Goal: Information Seeking & Learning: Check status

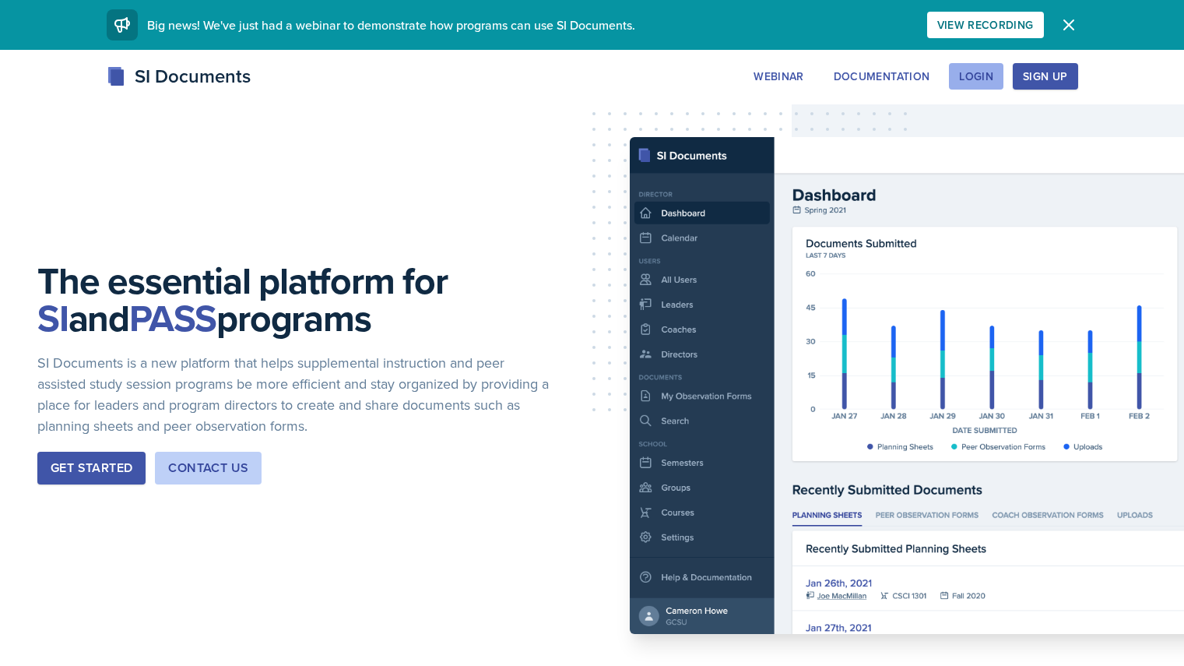
click at [993, 76] on div "Login" at bounding box center [976, 76] width 34 height 12
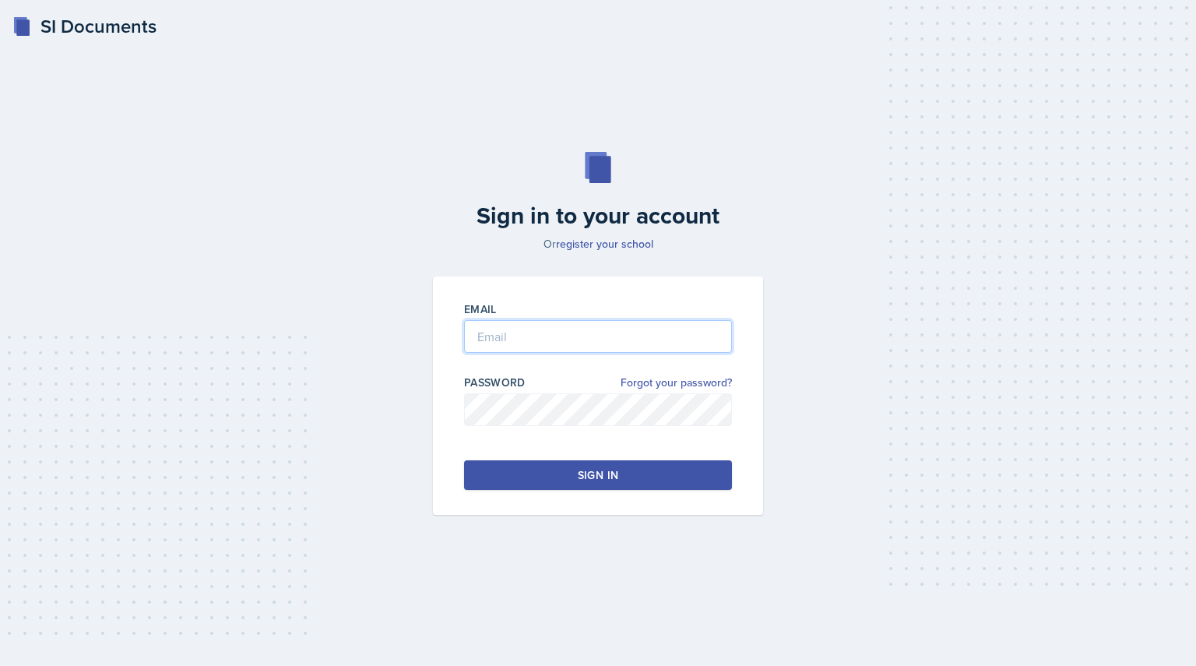
click at [524, 339] on input "email" at bounding box center [598, 336] width 268 height 33
type input "[EMAIL_ADDRESS][DOMAIN_NAME]"
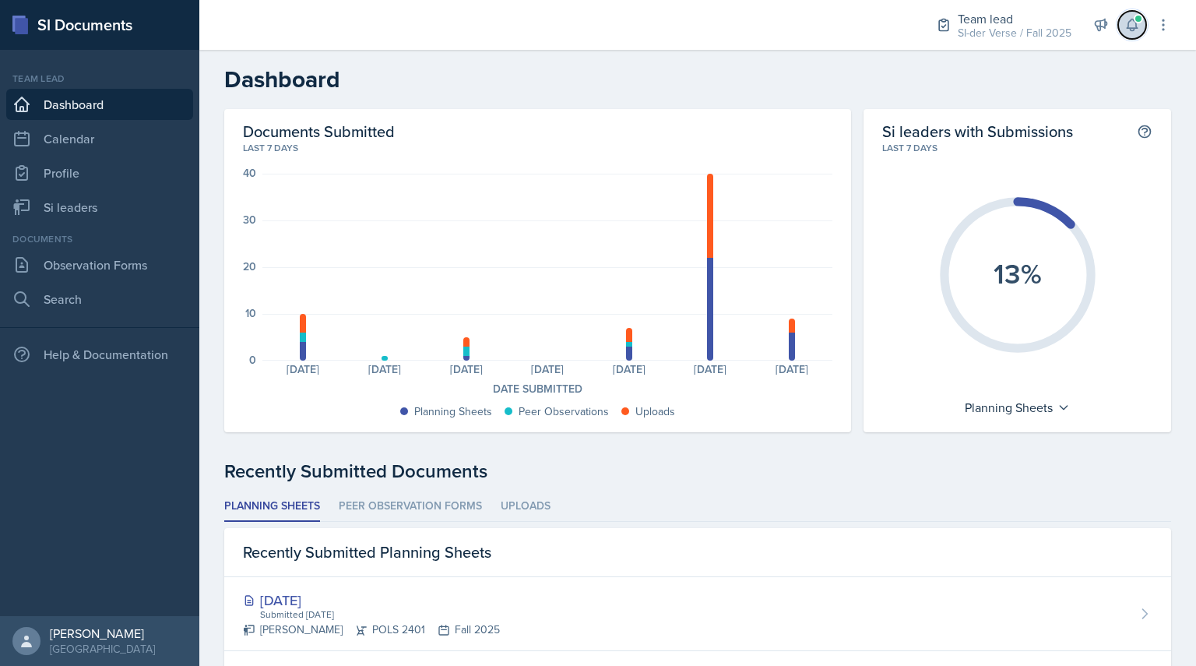
click at [1134, 30] on icon at bounding box center [1132, 25] width 10 height 12
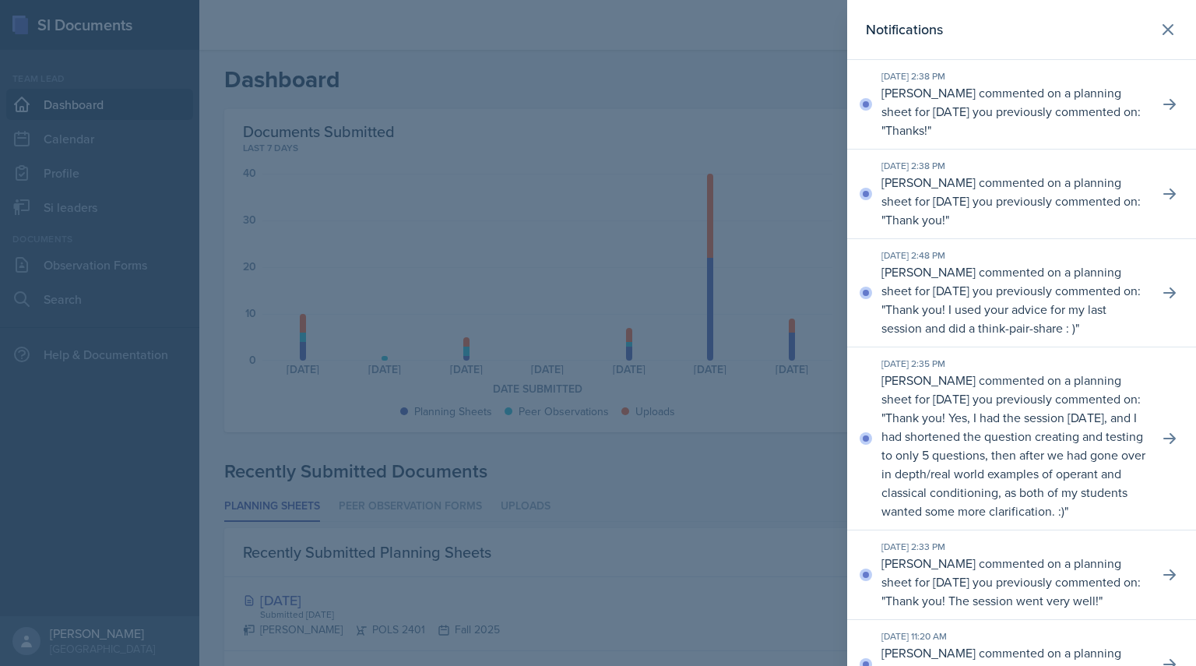
click at [694, 53] on div at bounding box center [598, 333] width 1196 height 666
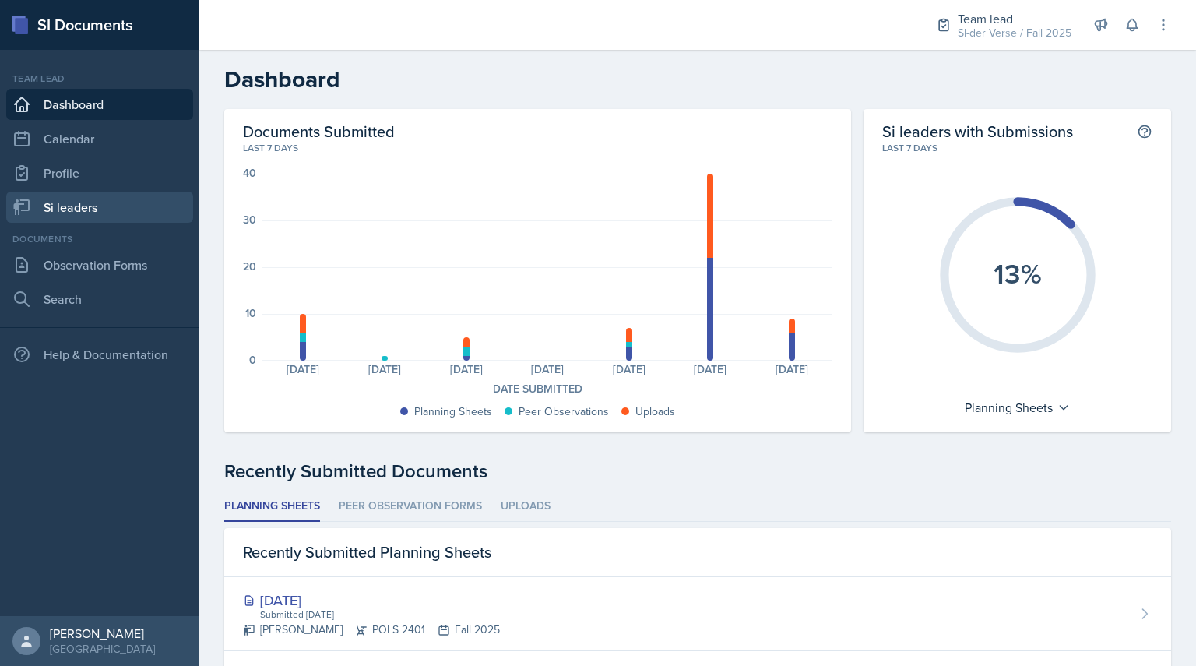
click at [60, 206] on link "Si leaders" at bounding box center [99, 207] width 187 height 31
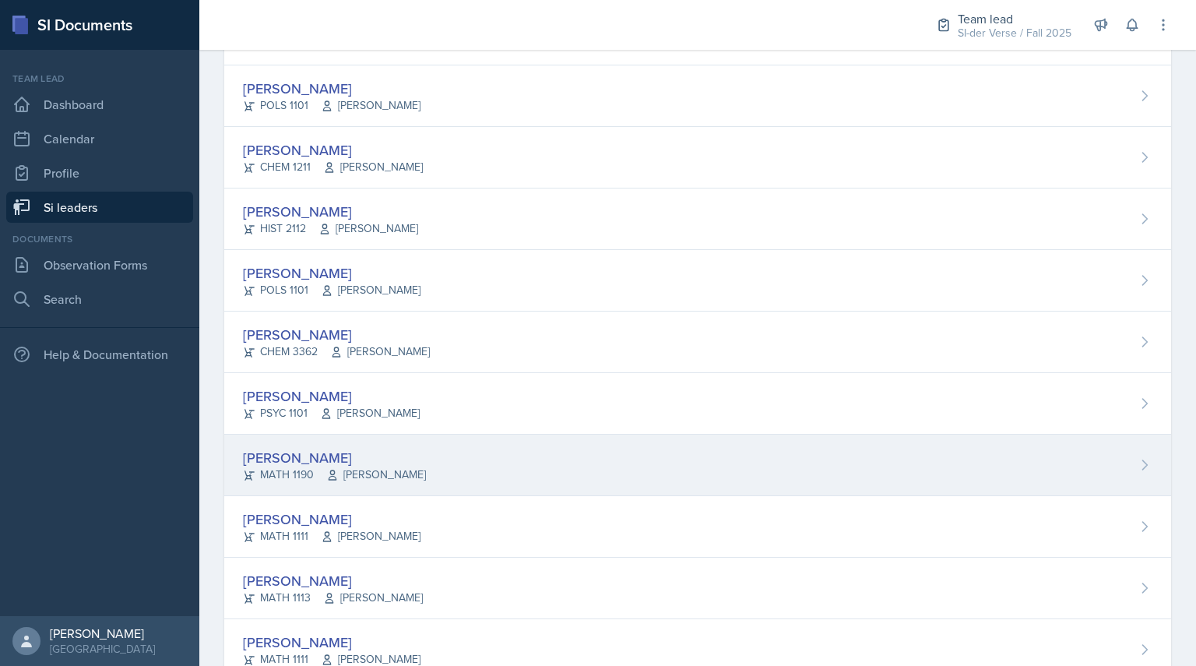
scroll to position [628, 0]
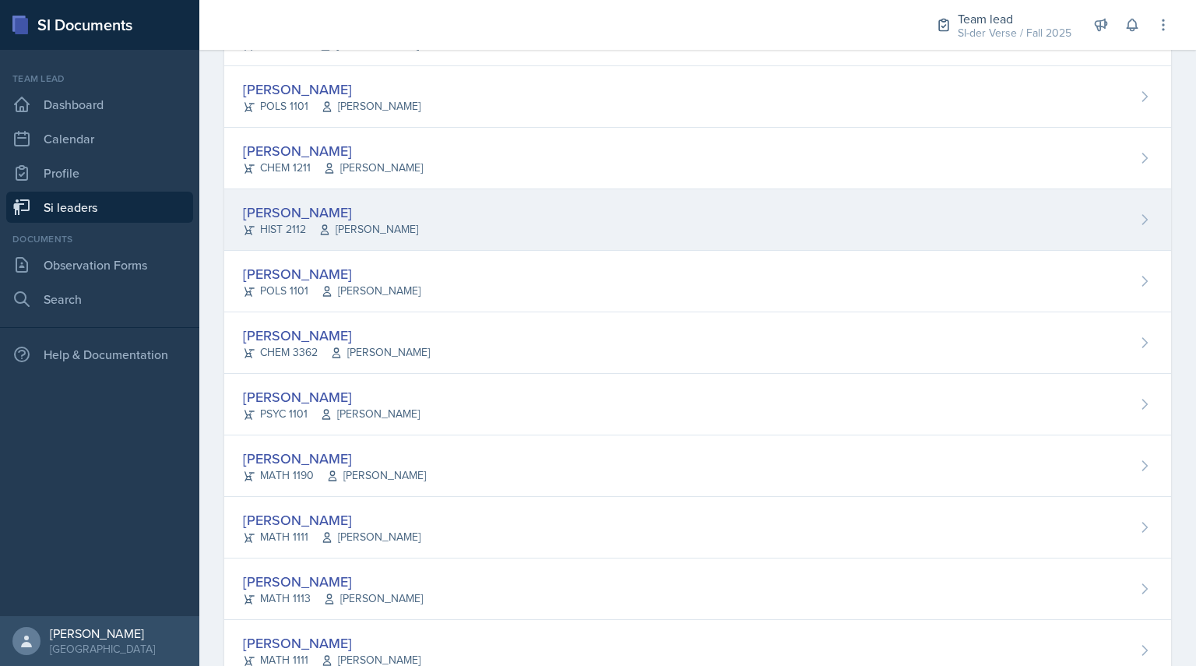
click at [315, 204] on div "[PERSON_NAME]" at bounding box center [330, 212] width 175 height 21
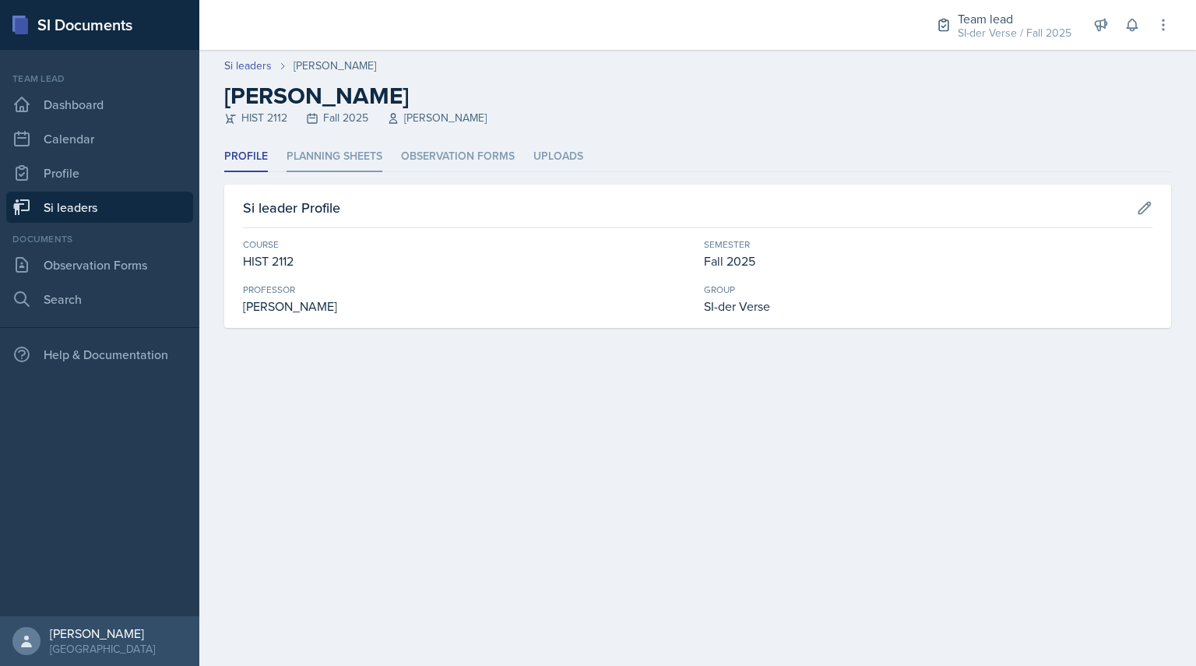
click at [326, 156] on li "Planning Sheets" at bounding box center [334, 157] width 96 height 30
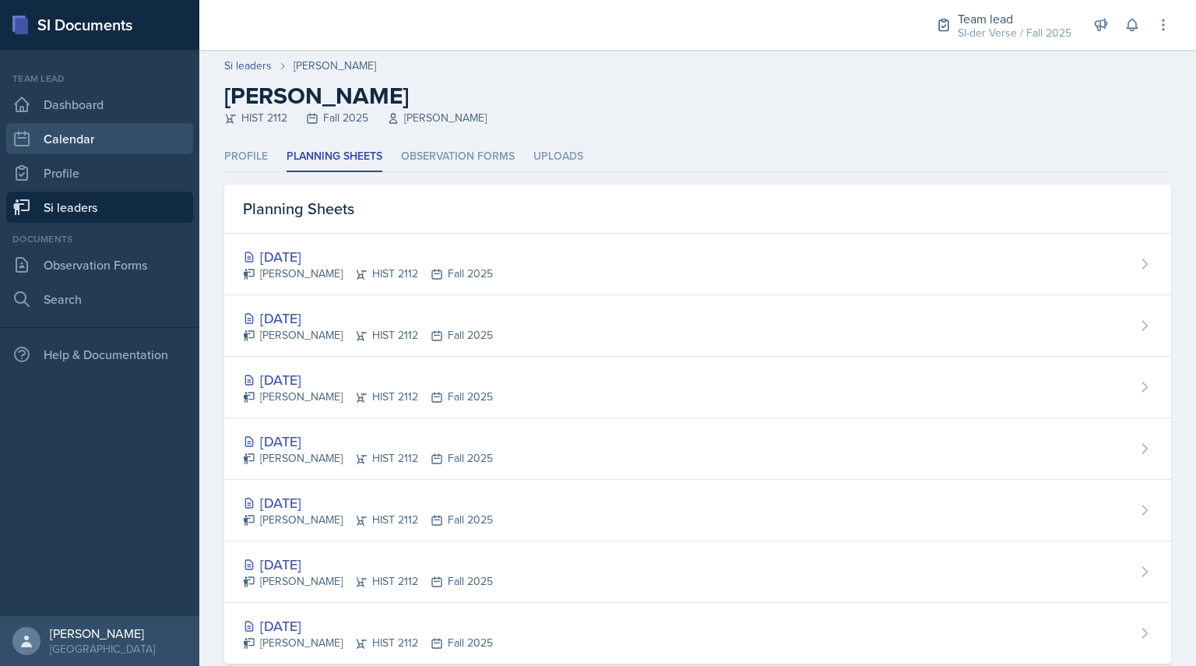
click at [97, 132] on link "Calendar" at bounding box center [99, 138] width 187 height 31
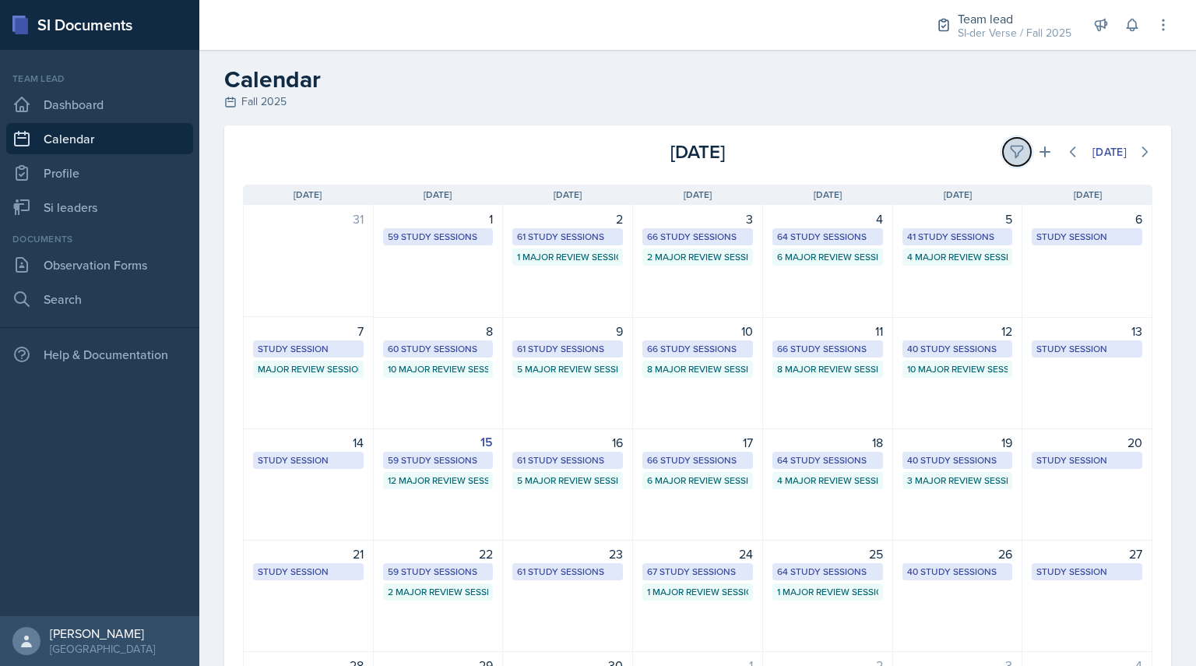
click at [1009, 159] on icon at bounding box center [1017, 152] width 16 height 16
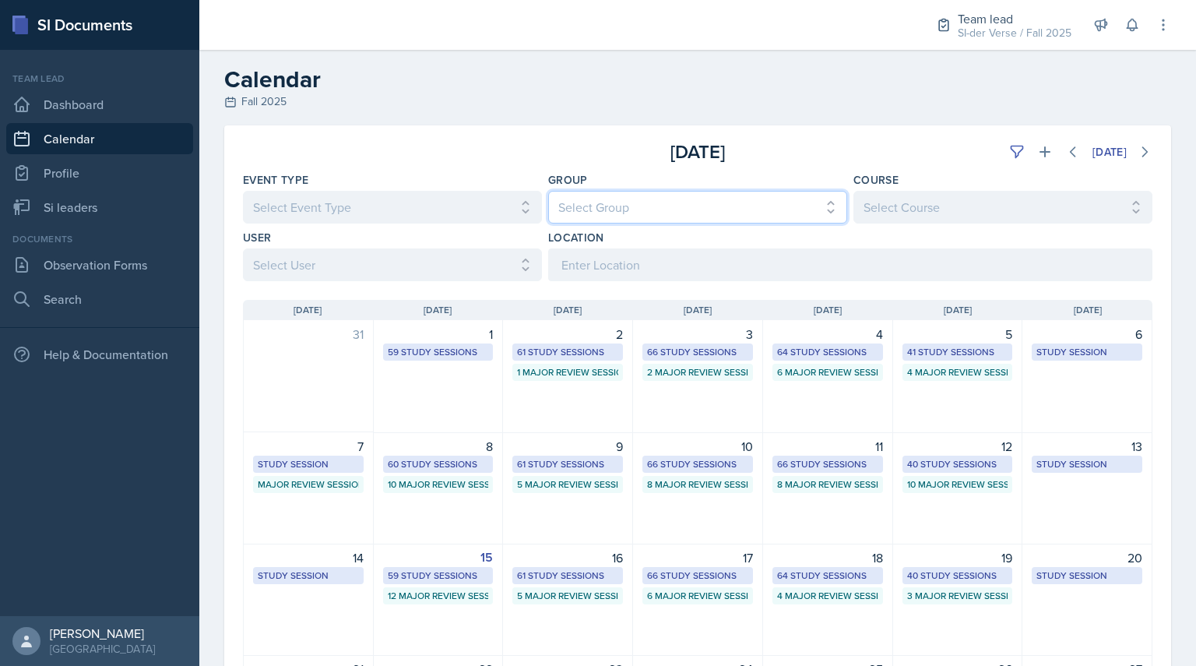
click at [619, 210] on select "Select Group All Demon SI of [GEOGRAPHIC_DATA] Les Mariettables Lion King Mamma…" at bounding box center [697, 207] width 299 height 33
select select "44ab9dba-f3c0-424e-97ee-e672c2edb7ca"
click at [548, 191] on select "Select Group All Demon SI of [GEOGRAPHIC_DATA] Les Mariettables Lion King Mamma…" at bounding box center [697, 207] width 299 height 33
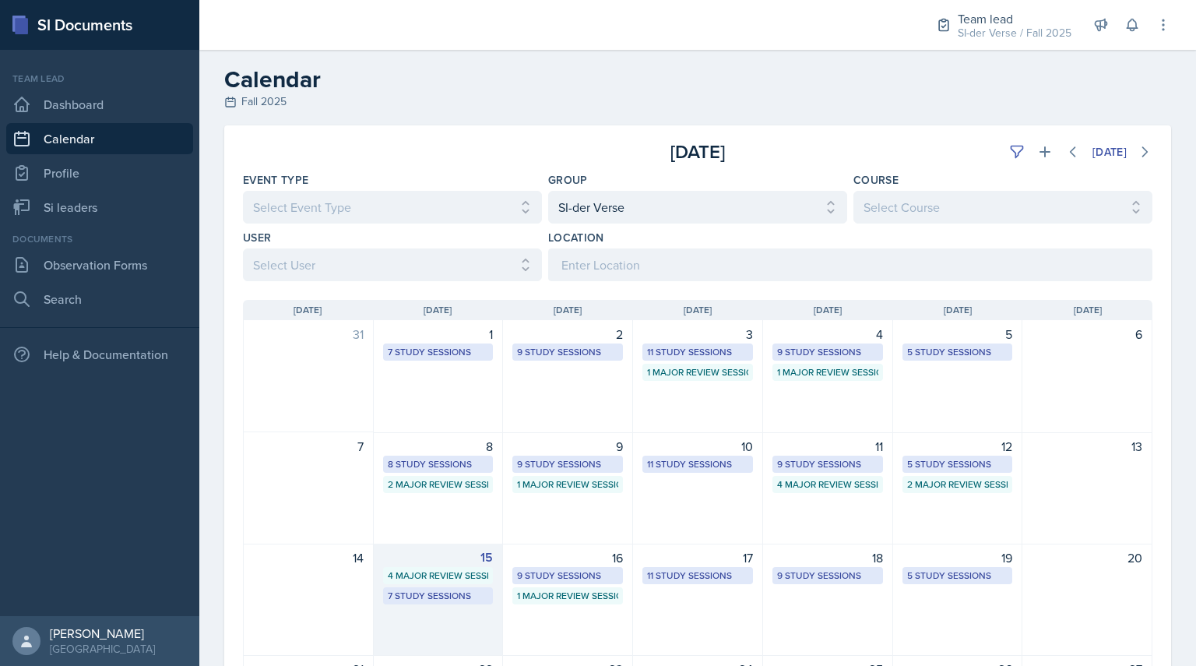
click at [441, 612] on div "15 4 Major Review Sessions 7 Study Sessions" at bounding box center [439, 599] width 130 height 112
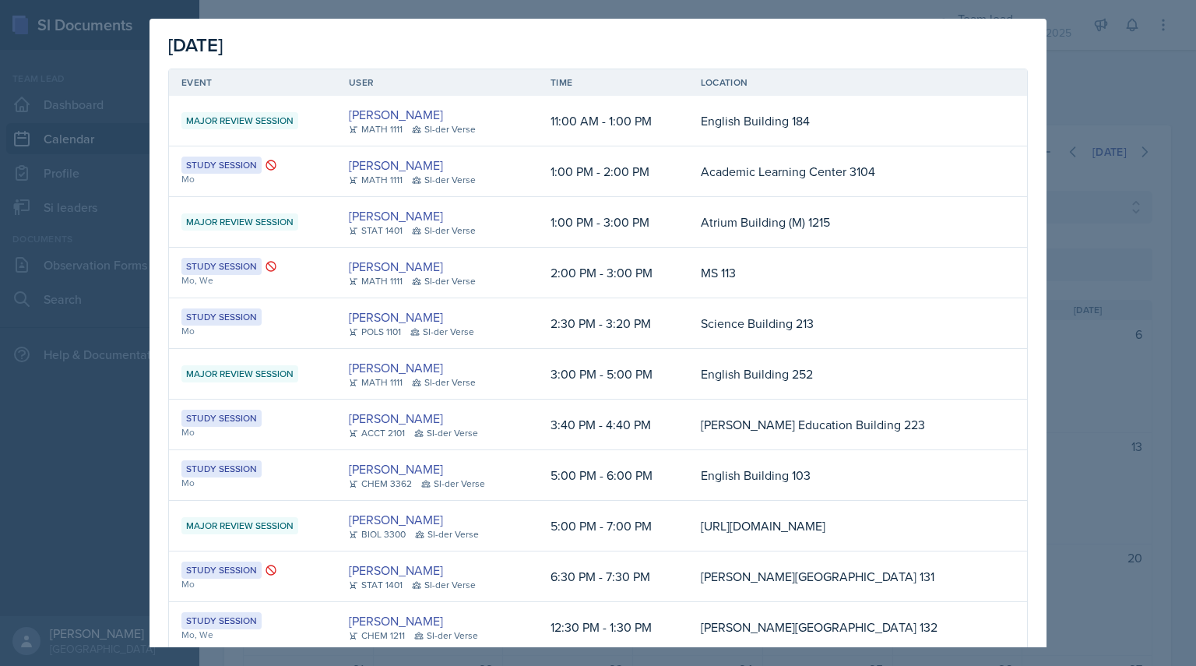
scroll to position [112, 0]
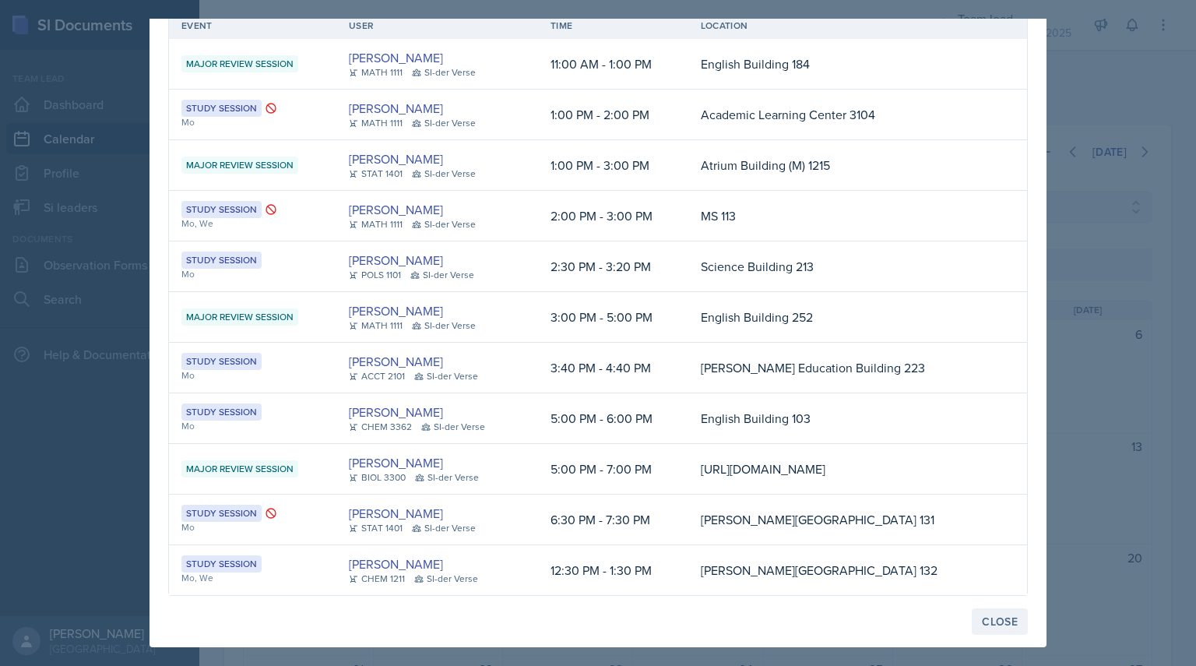
click at [986, 619] on div "Close" at bounding box center [1000, 621] width 36 height 12
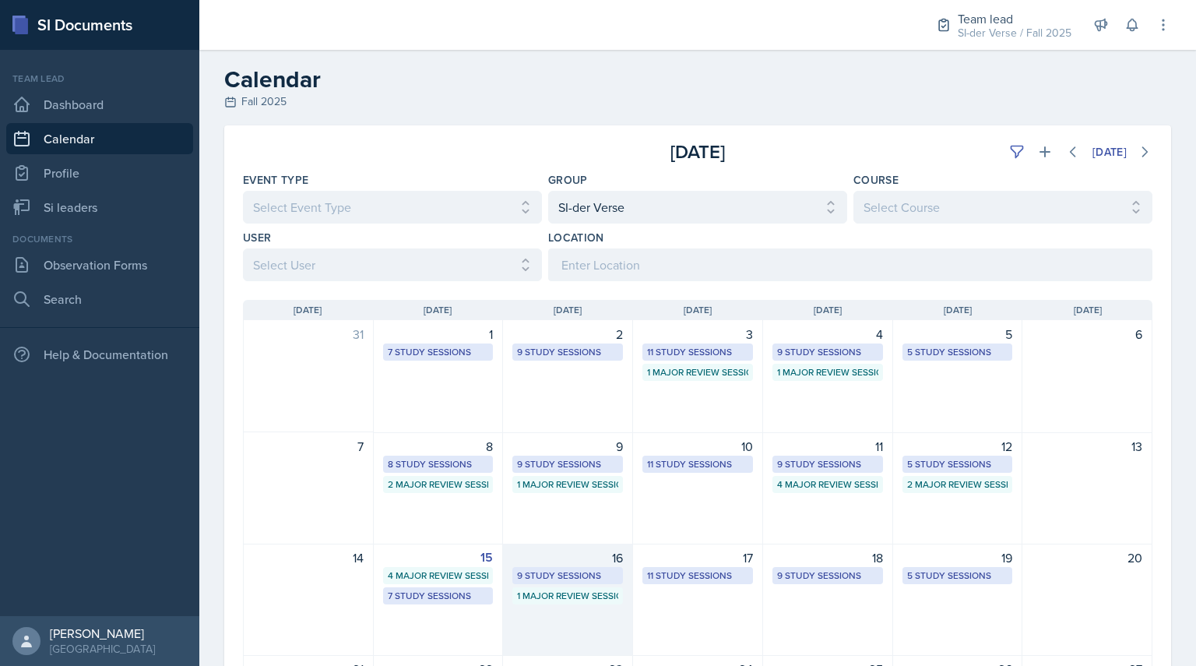
click at [582, 585] on div "16 9 Study Sessions 1 Major Review Session" at bounding box center [568, 599] width 130 height 112
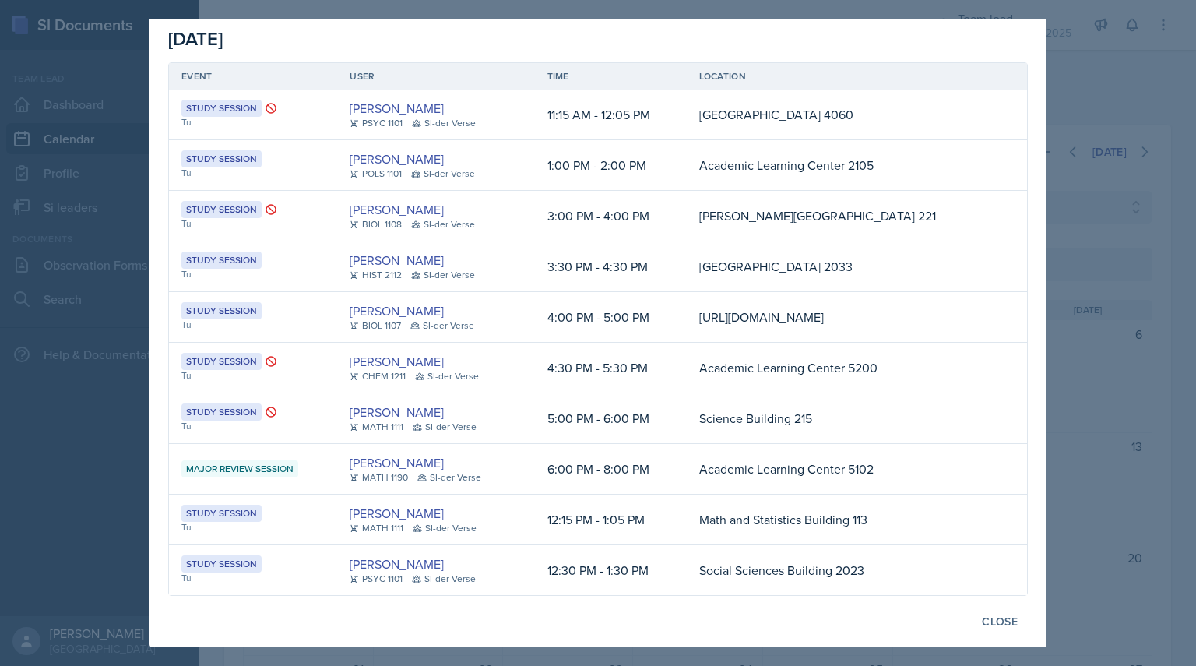
scroll to position [0, 0]
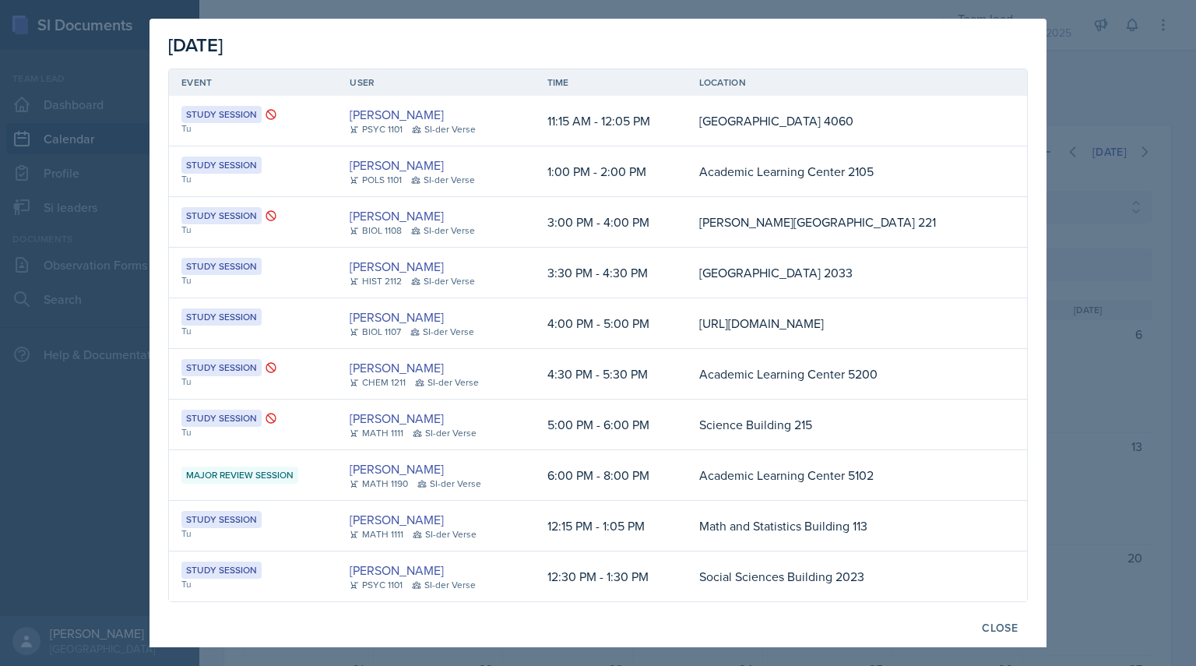
click at [1081, 100] on div at bounding box center [598, 333] width 1196 height 666
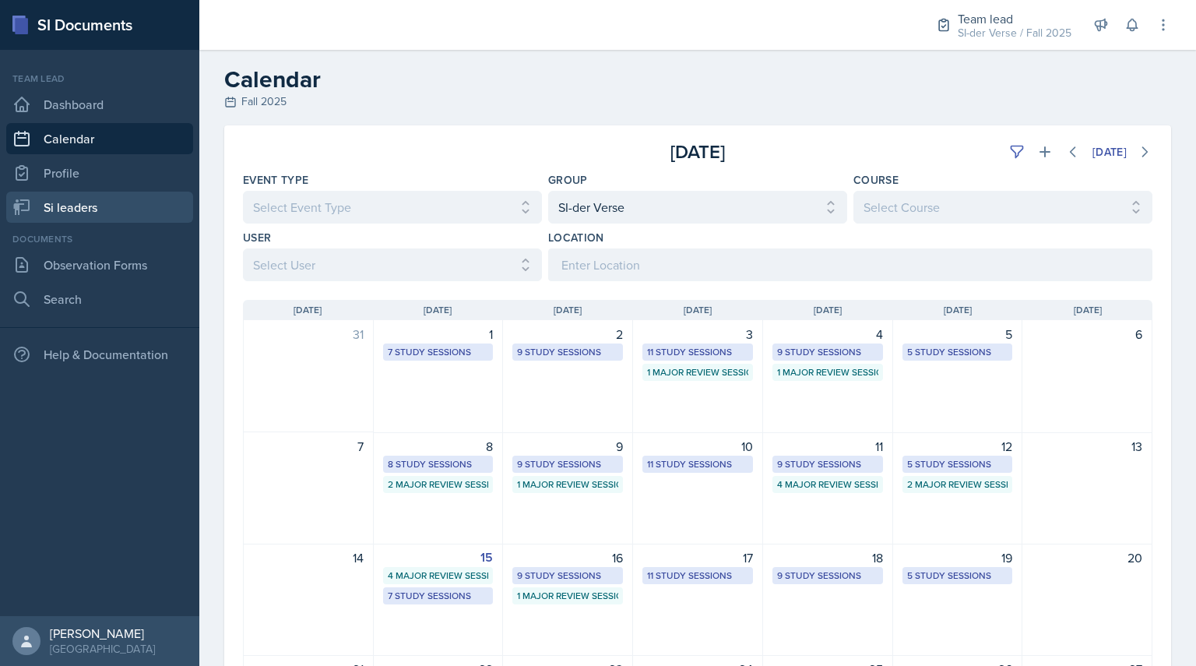
click at [77, 202] on link "Si leaders" at bounding box center [99, 207] width 187 height 31
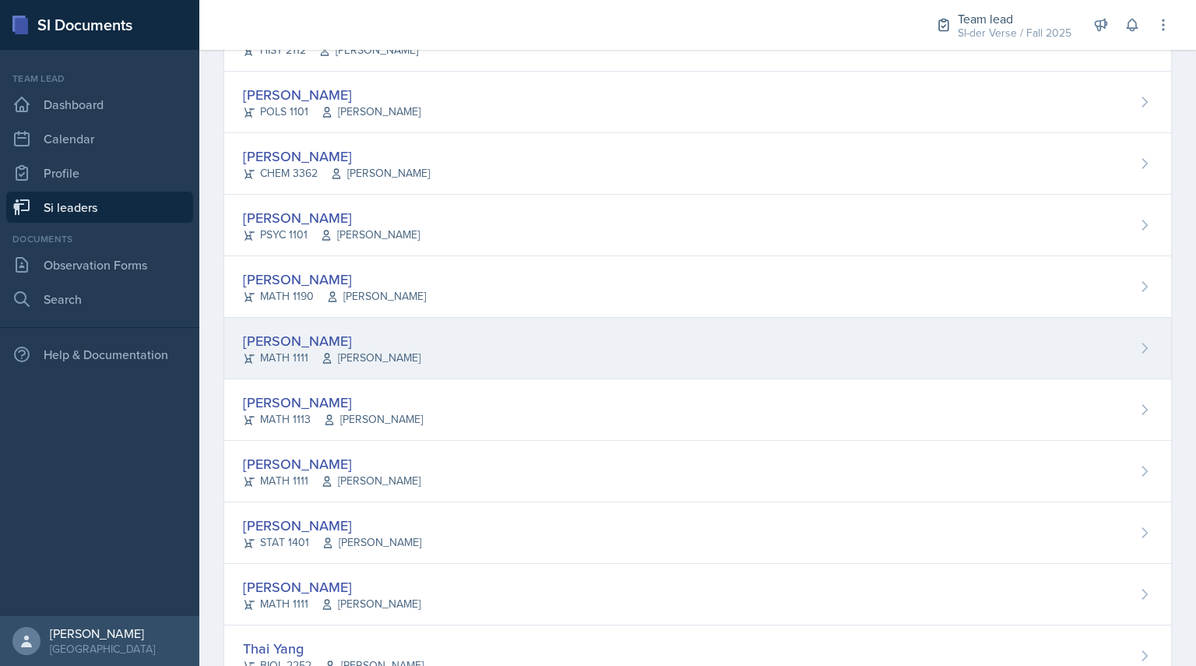
scroll to position [806, 0]
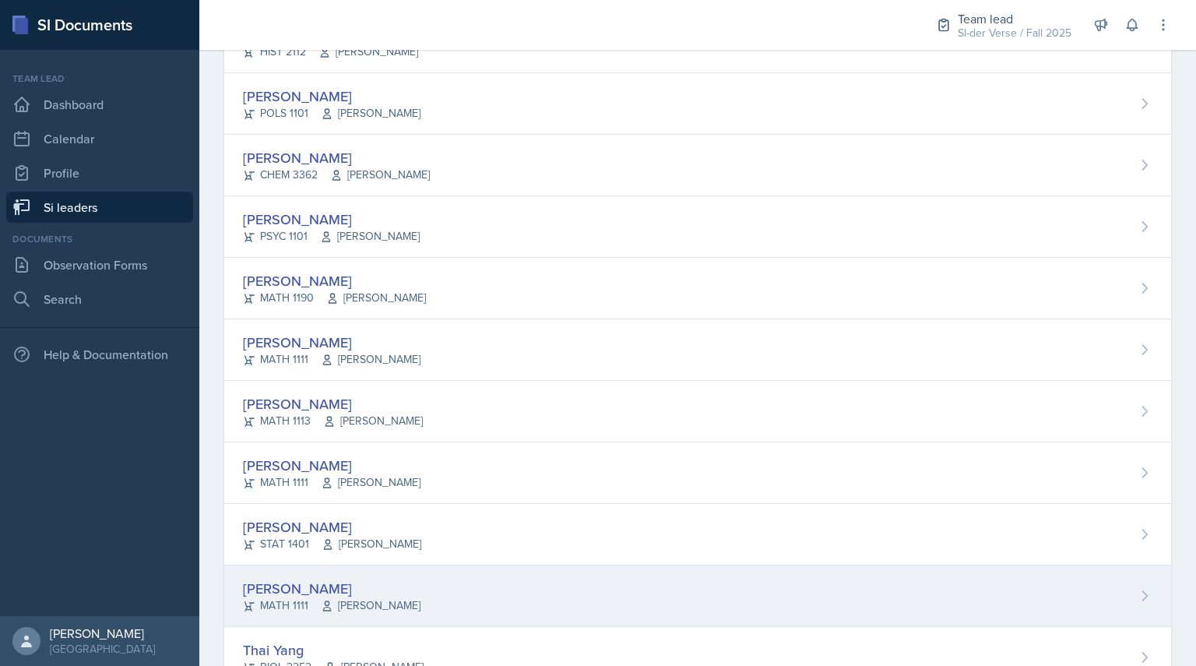
click at [312, 588] on div "[PERSON_NAME]" at bounding box center [332, 588] width 178 height 21
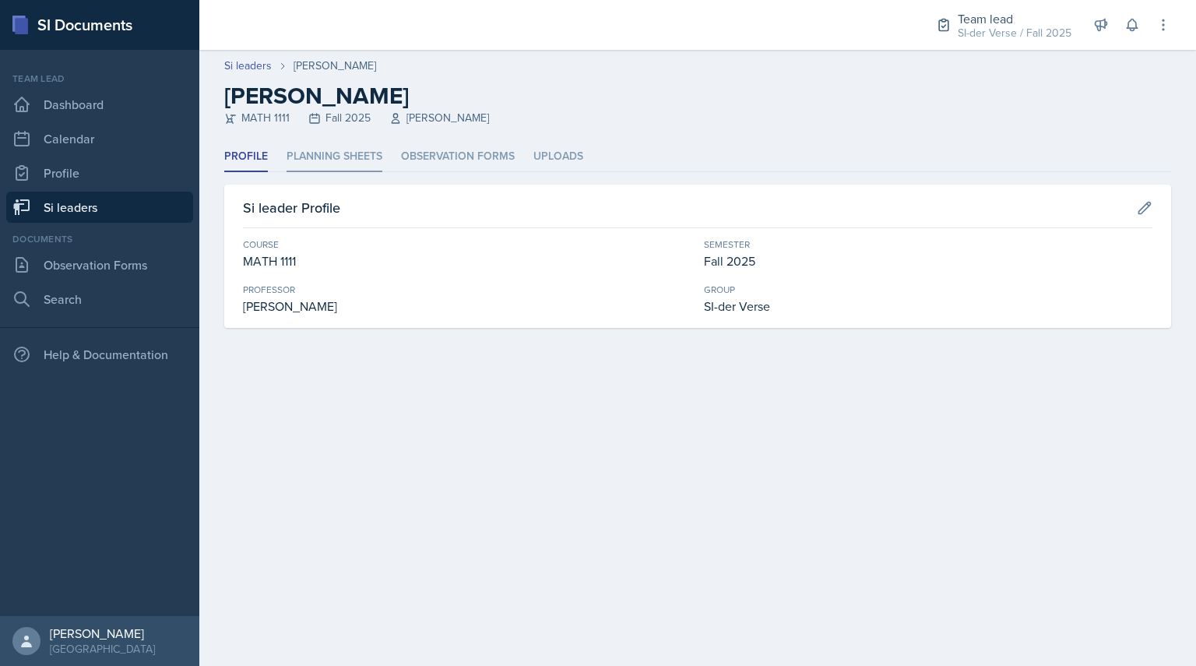
click at [303, 155] on li "Planning Sheets" at bounding box center [334, 157] width 96 height 30
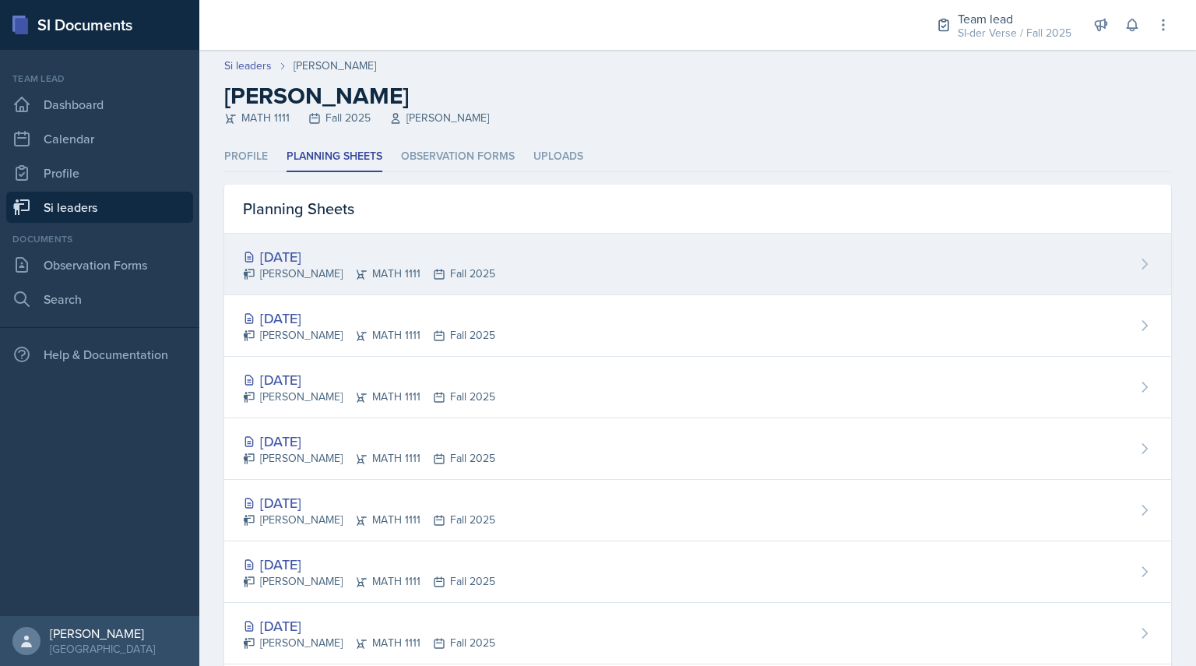
click at [298, 247] on div "[DATE]" at bounding box center [369, 256] width 252 height 21
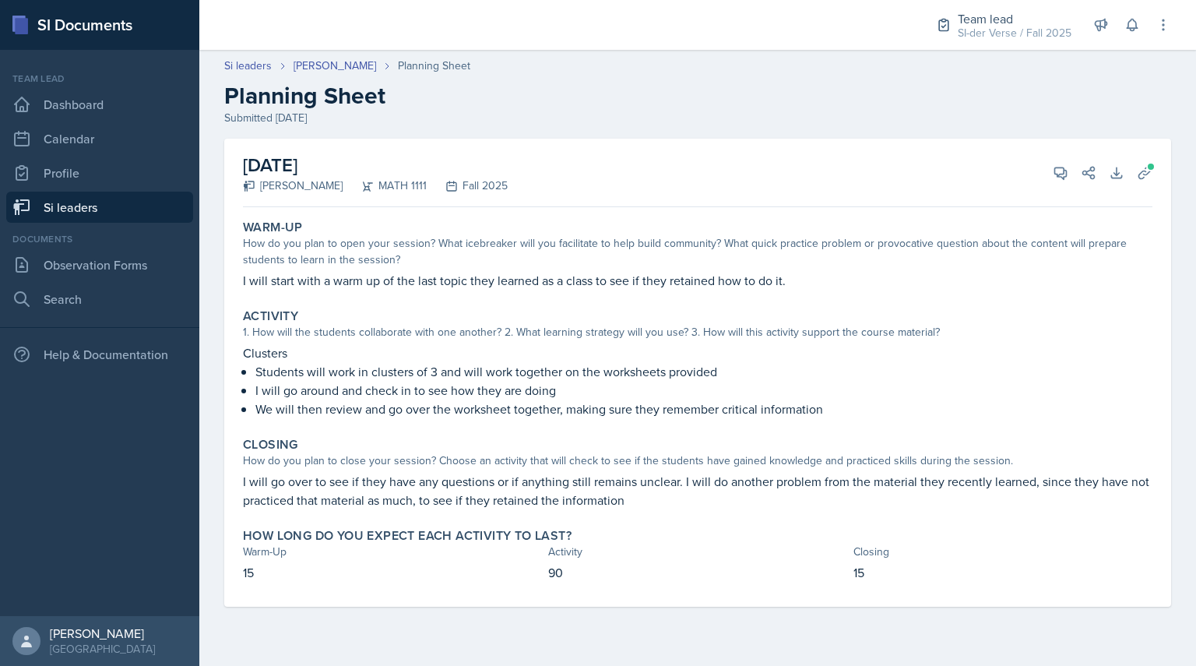
click at [90, 200] on link "Si leaders" at bounding box center [99, 207] width 187 height 31
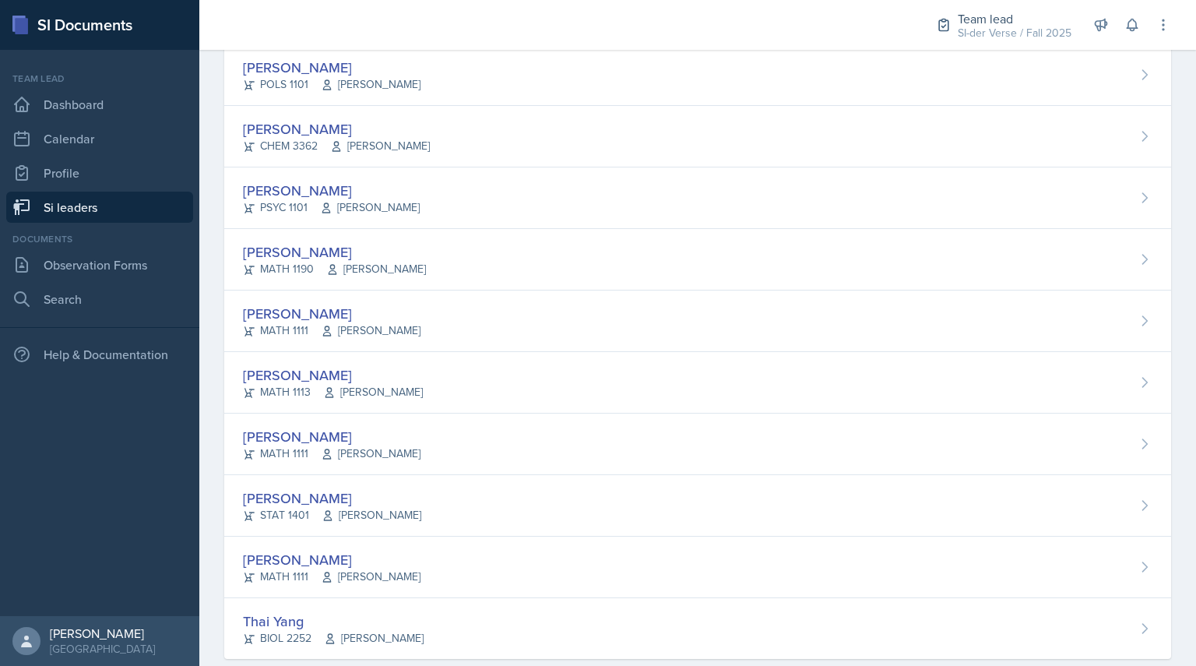
scroll to position [865, 0]
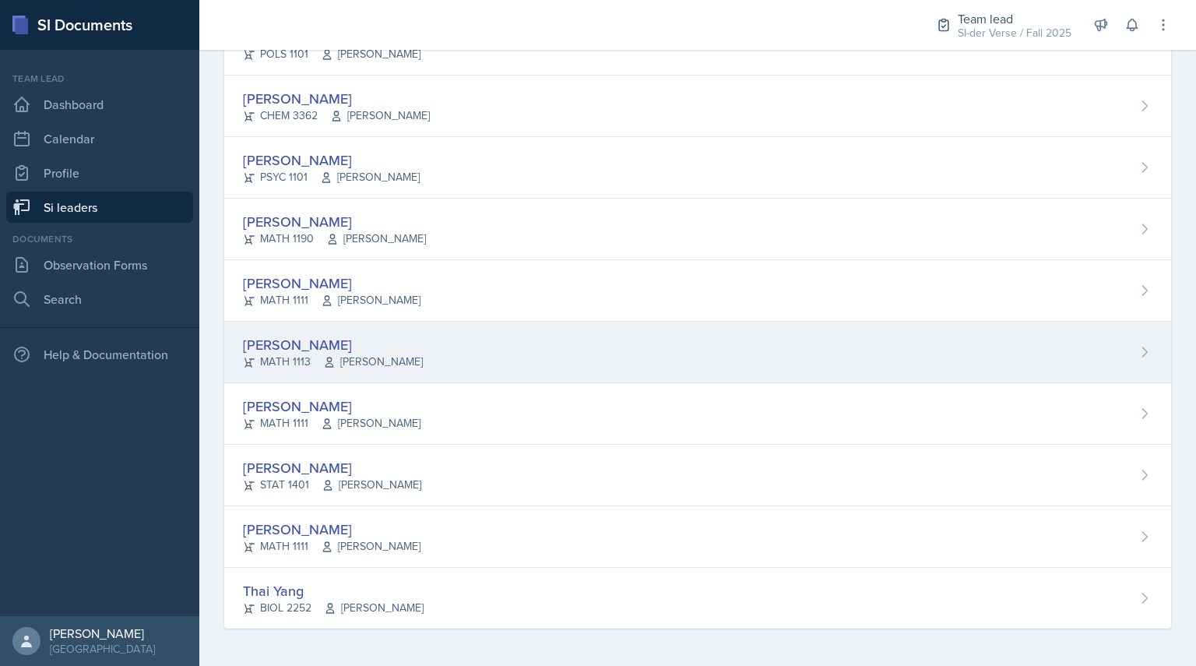
click at [276, 364] on div "MATH 1113 [PERSON_NAME]" at bounding box center [333, 361] width 180 height 16
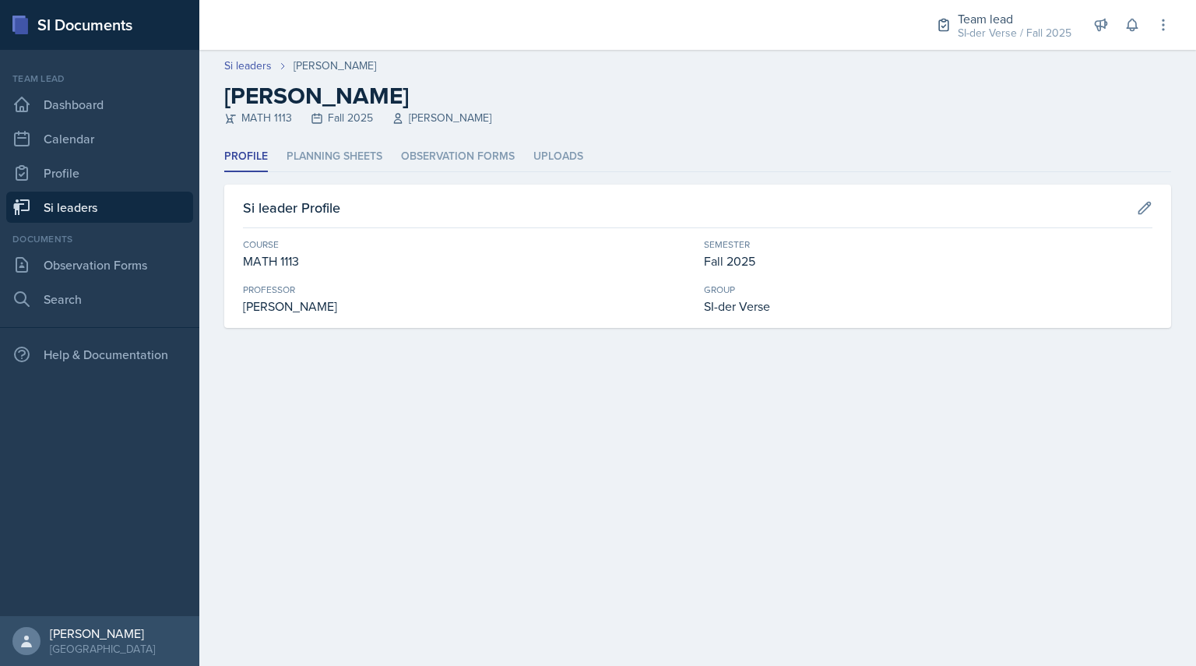
click at [301, 180] on div "Profile Planning Sheets Observation Forms Uploads Profile Planning Sheets Obser…" at bounding box center [697, 235] width 947 height 186
click at [301, 163] on li "Planning Sheets" at bounding box center [334, 157] width 96 height 30
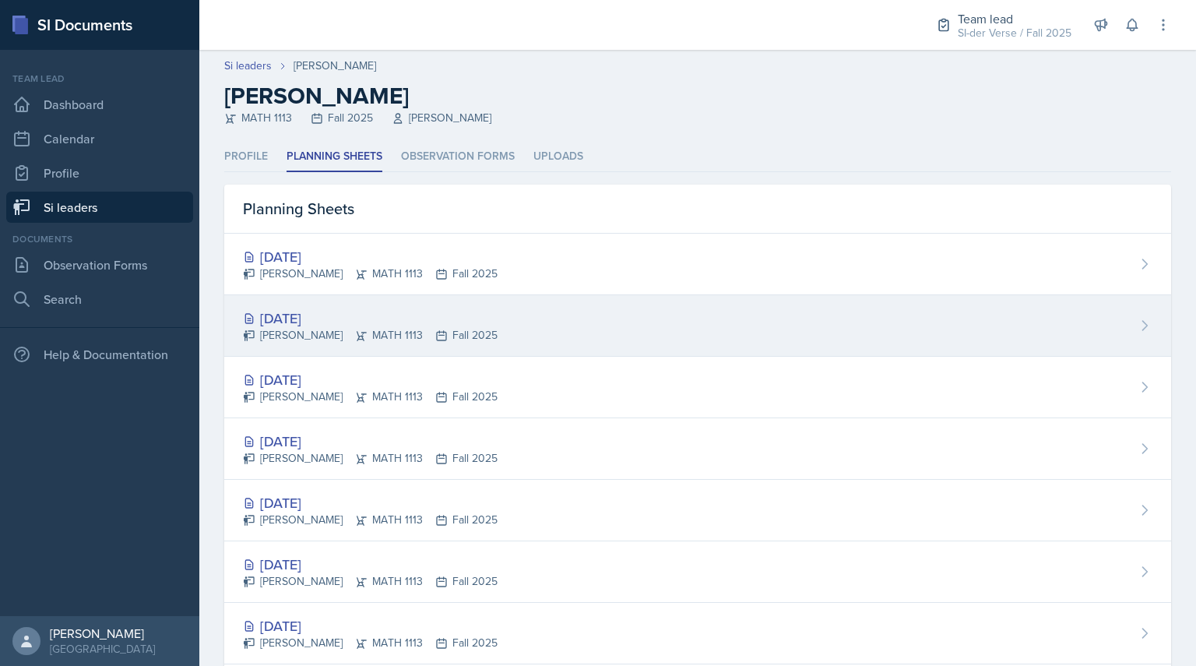
click at [294, 315] on div "[DATE]" at bounding box center [370, 318] width 255 height 21
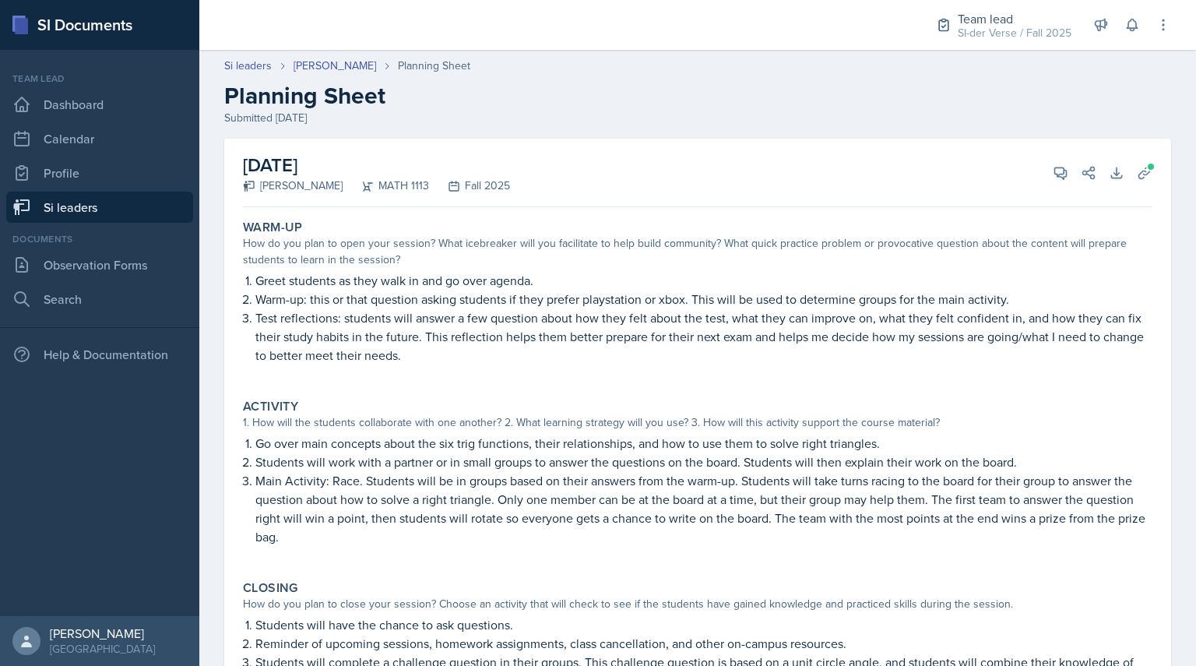
click at [156, 202] on link "Si leaders" at bounding box center [99, 207] width 187 height 31
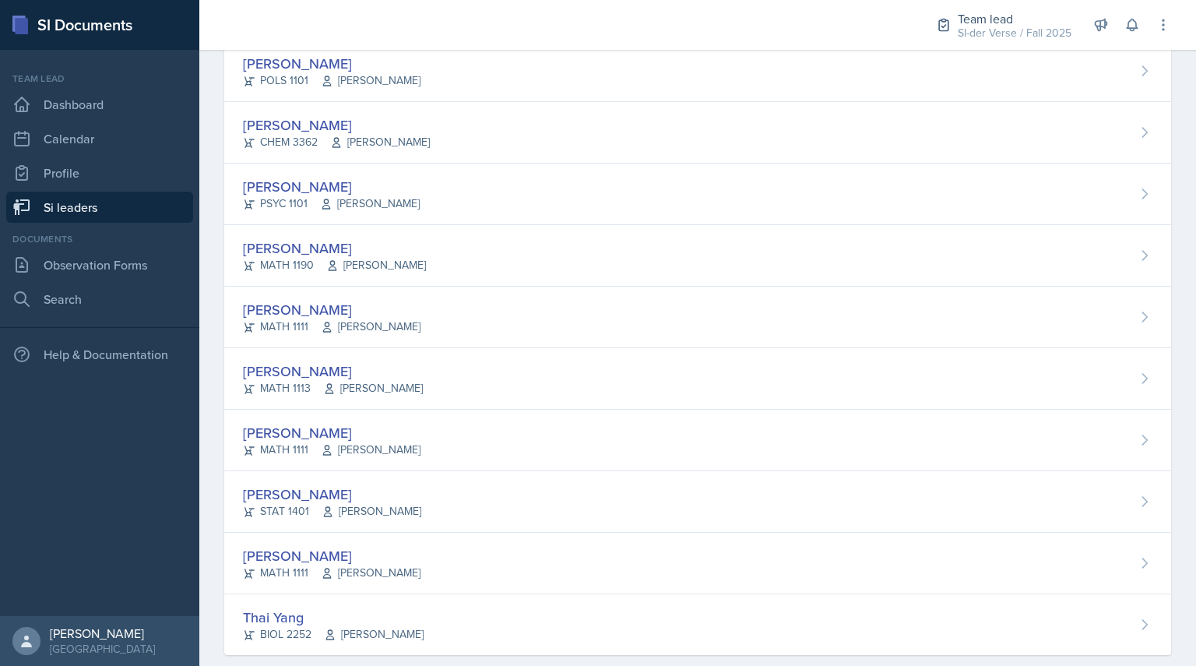
scroll to position [865, 0]
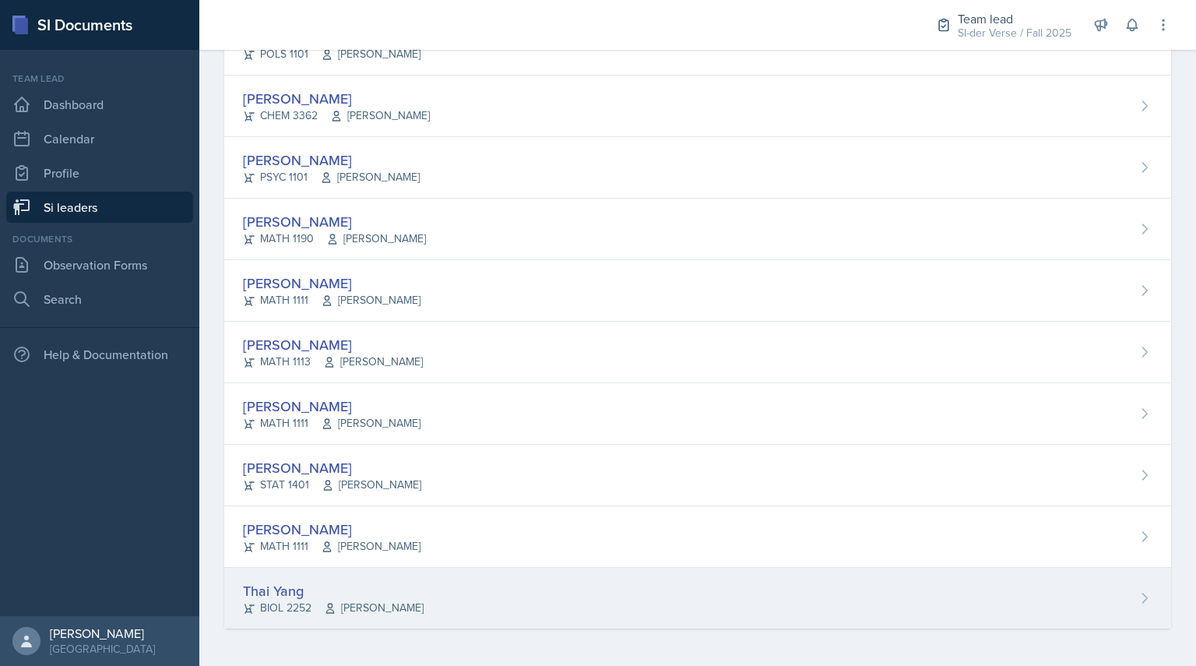
click at [267, 589] on div "Thai Yang" at bounding box center [333, 590] width 181 height 21
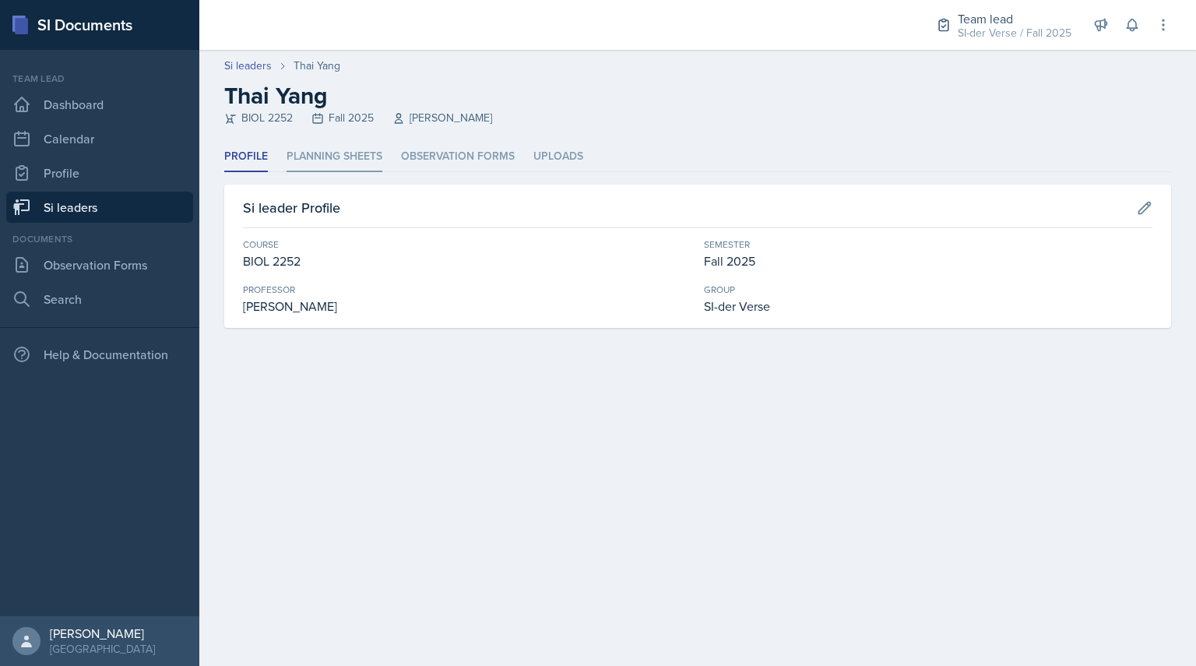
click at [318, 147] on li "Planning Sheets" at bounding box center [334, 157] width 96 height 30
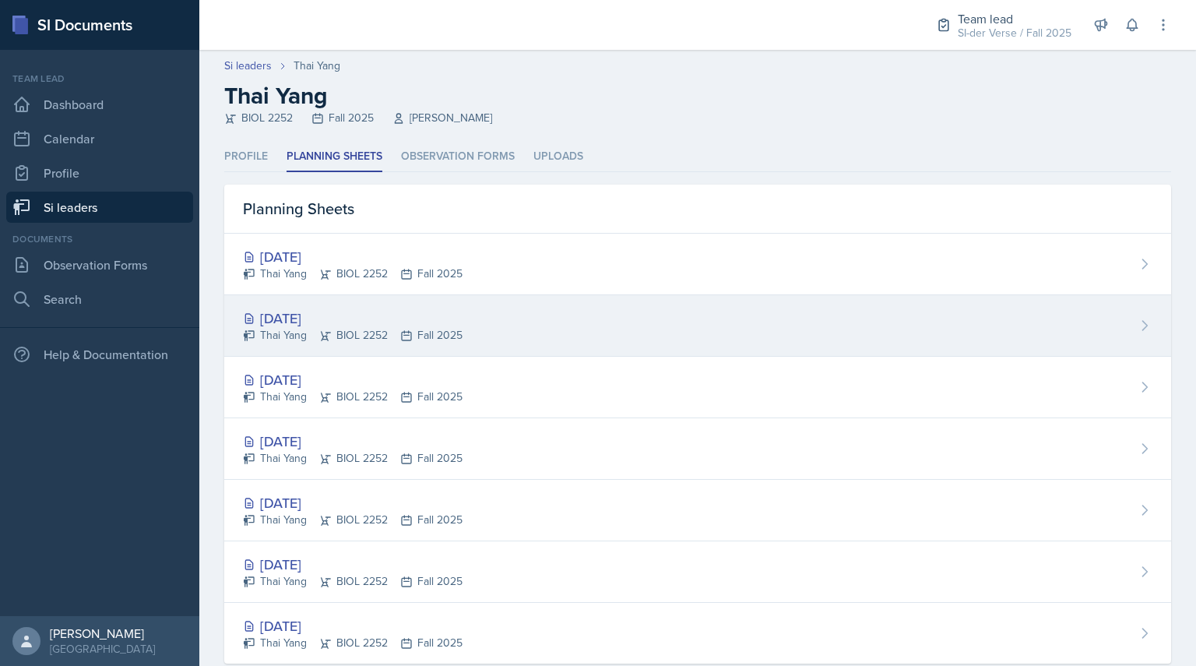
click at [273, 315] on div "[DATE]" at bounding box center [353, 318] width 220 height 21
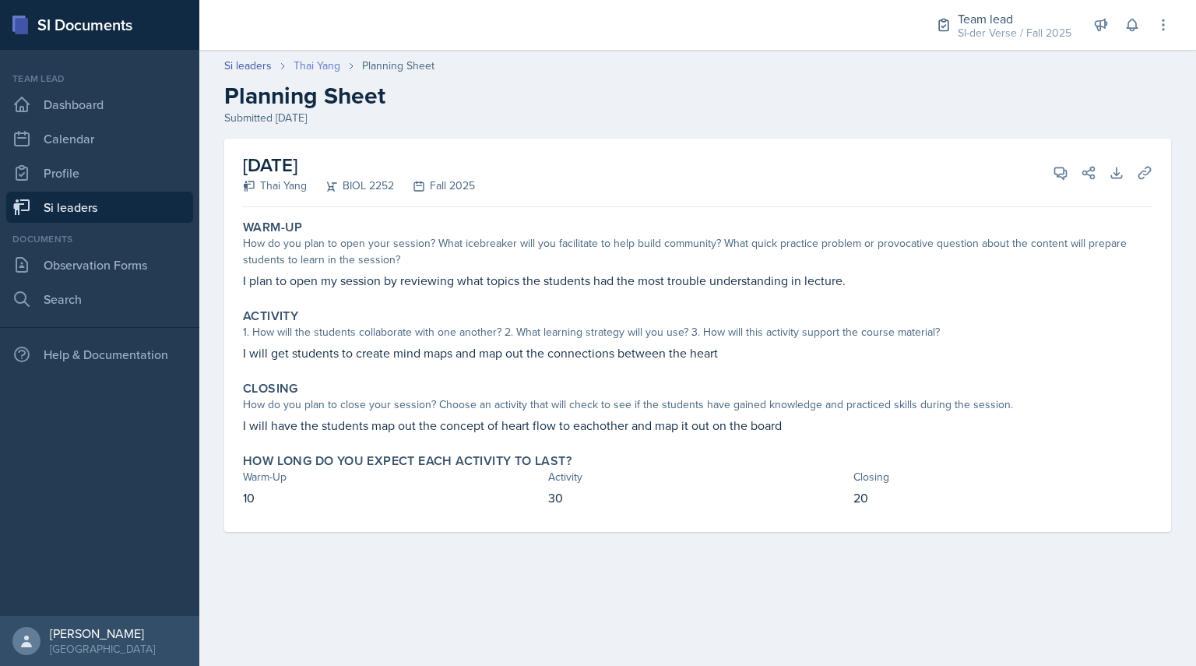
click at [306, 63] on link "Thai Yang" at bounding box center [317, 66] width 47 height 16
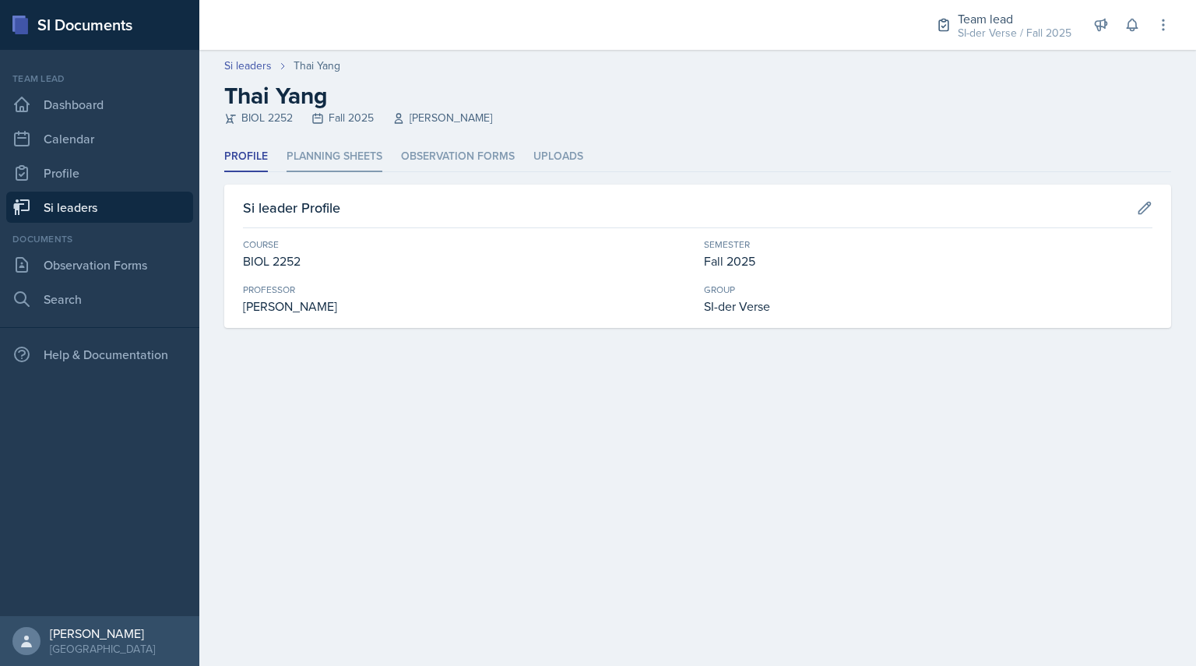
click at [320, 153] on li "Planning Sheets" at bounding box center [334, 157] width 96 height 30
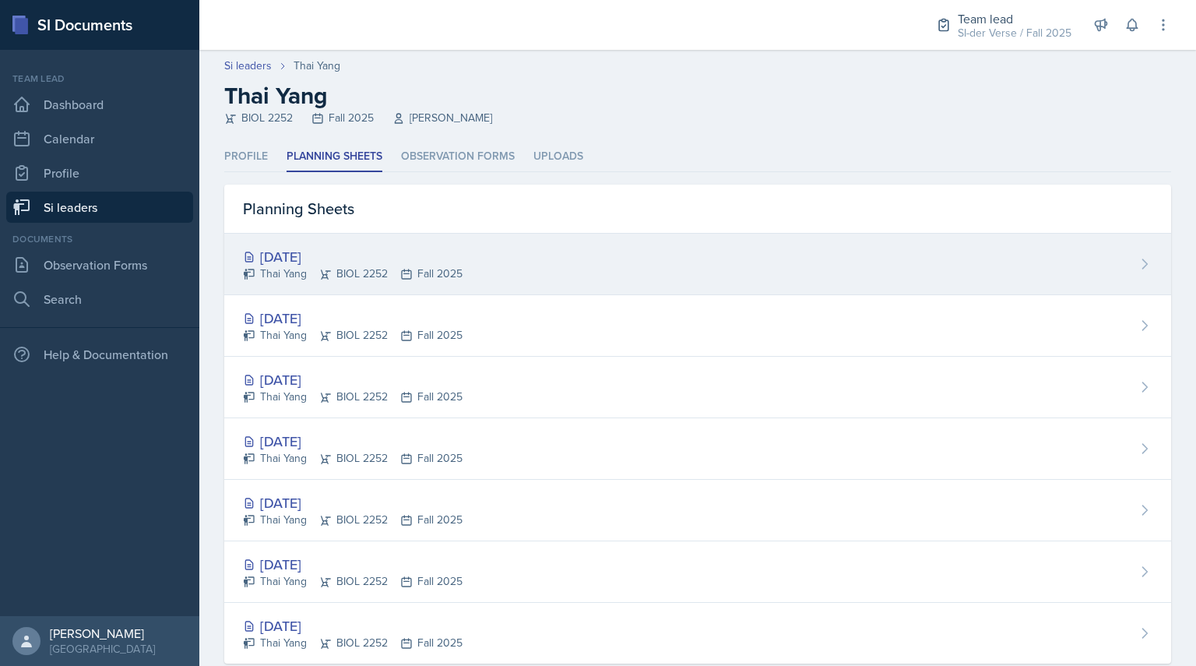
click at [301, 269] on div "Thai Yang BIOL 2252 Fall 2025" at bounding box center [353, 273] width 220 height 16
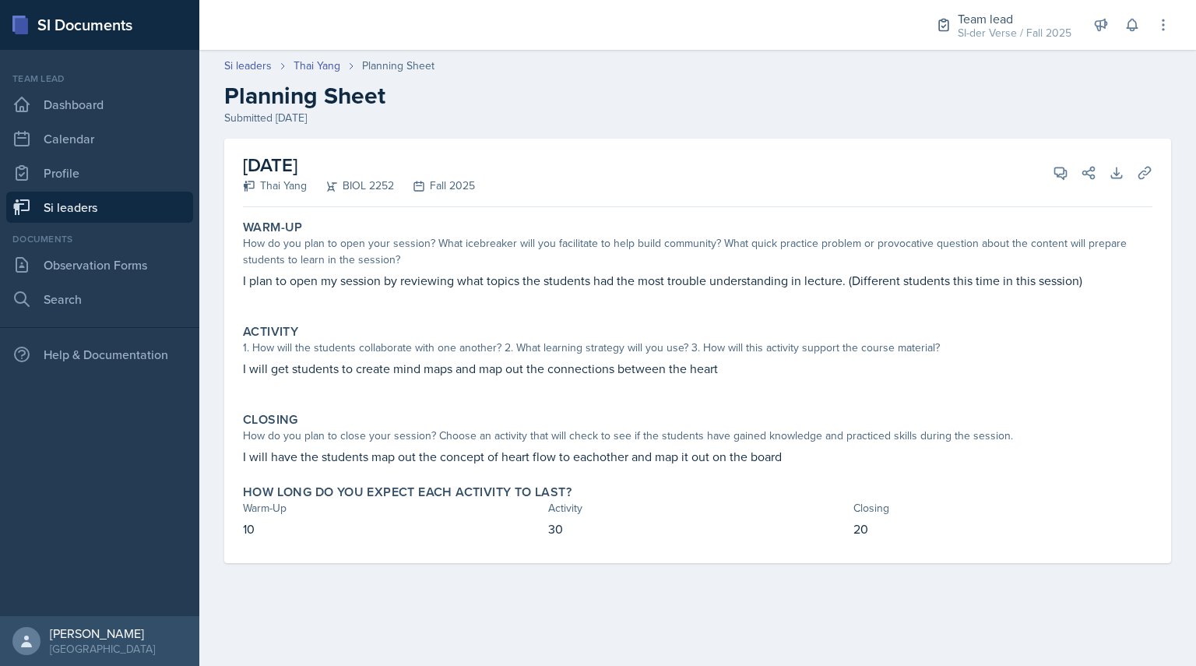
click at [132, 193] on link "Si leaders" at bounding box center [99, 207] width 187 height 31
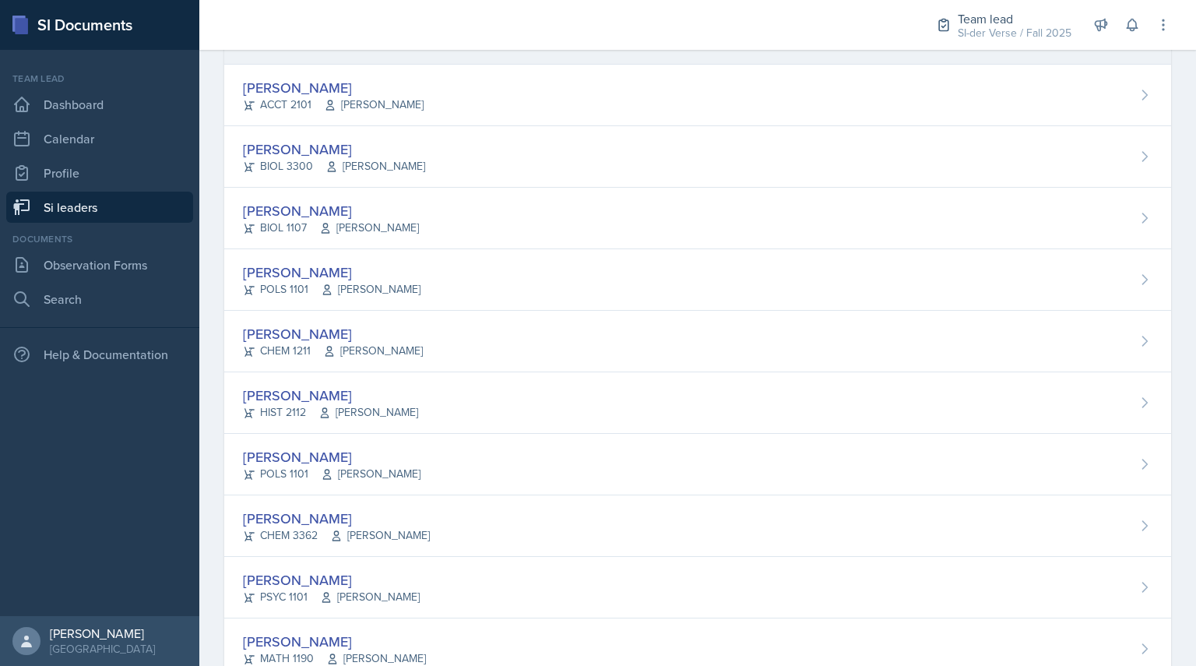
scroll to position [445, 0]
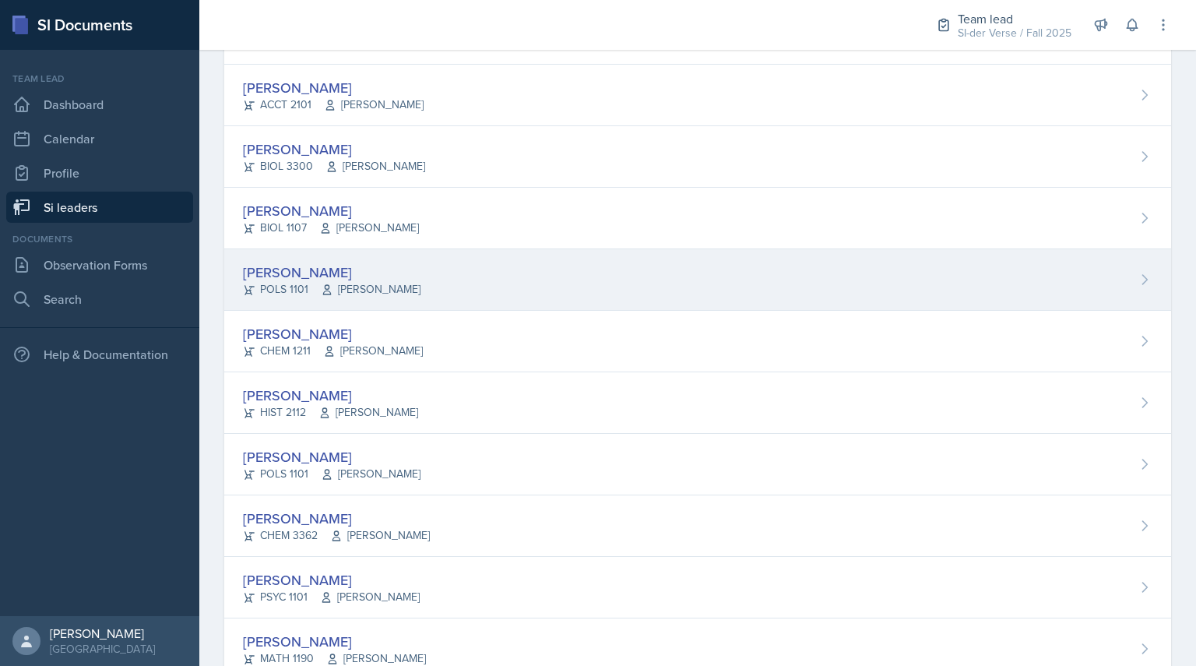
click at [272, 283] on div "POLS 1101 [PERSON_NAME]" at bounding box center [332, 289] width 178 height 16
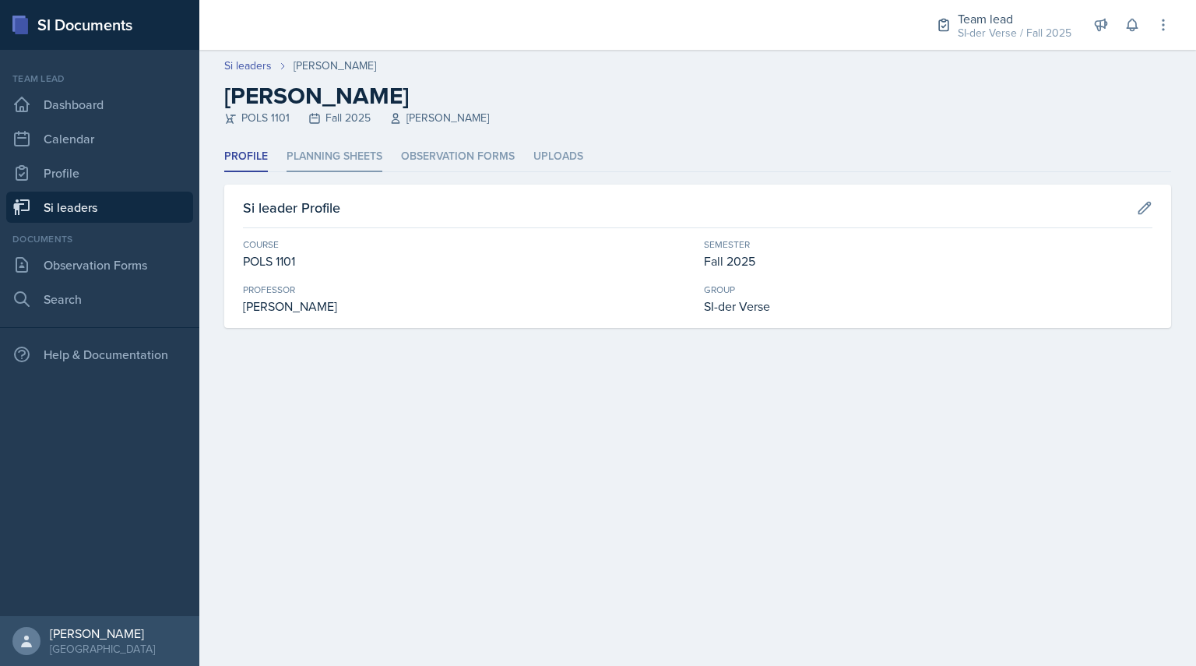
click at [305, 158] on li "Planning Sheets" at bounding box center [334, 157] width 96 height 30
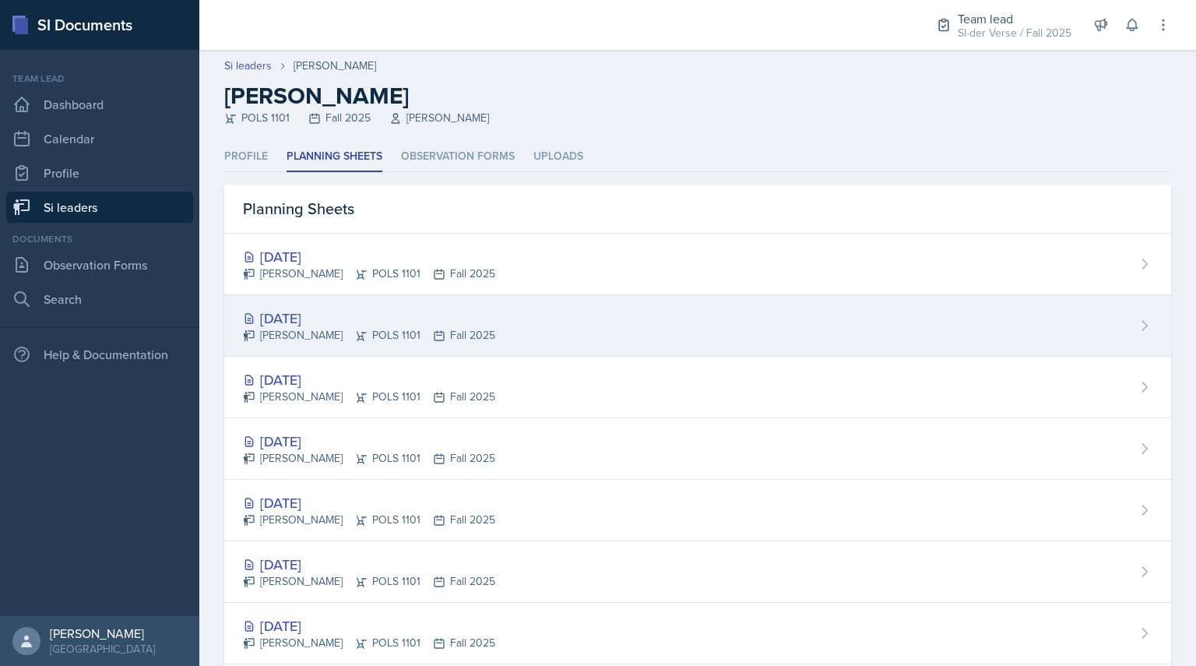
click at [285, 334] on div "[PERSON_NAME] POLS 1101 Fall 2025" at bounding box center [369, 335] width 252 height 16
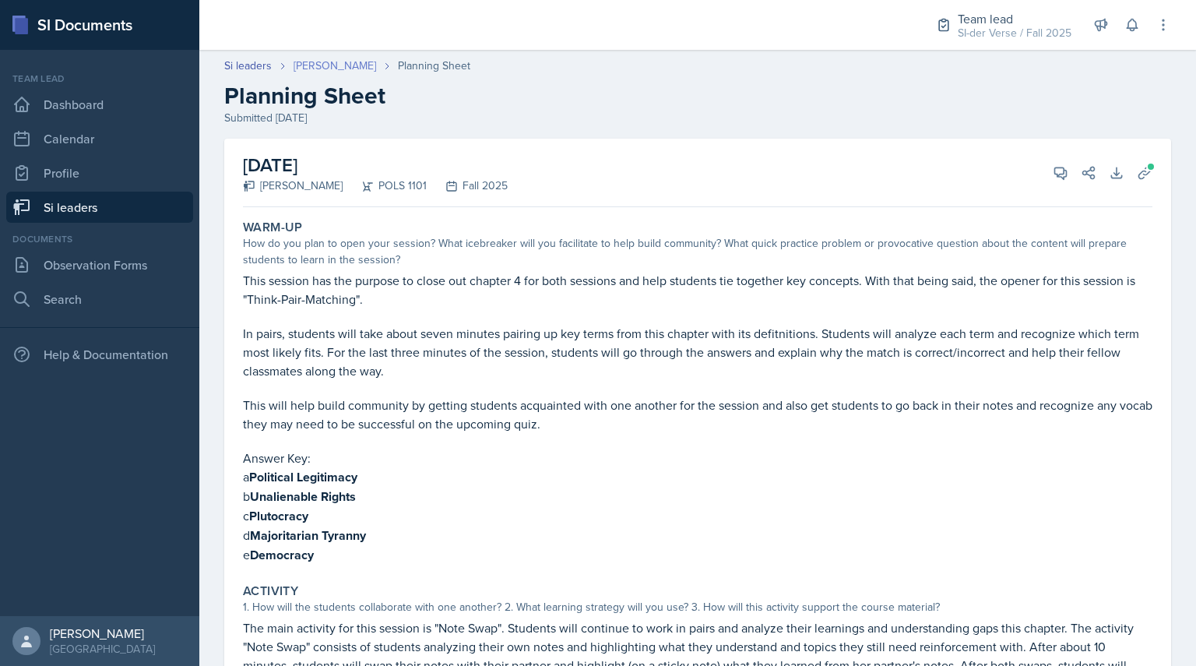
click at [311, 65] on link "[PERSON_NAME]" at bounding box center [335, 66] width 83 height 16
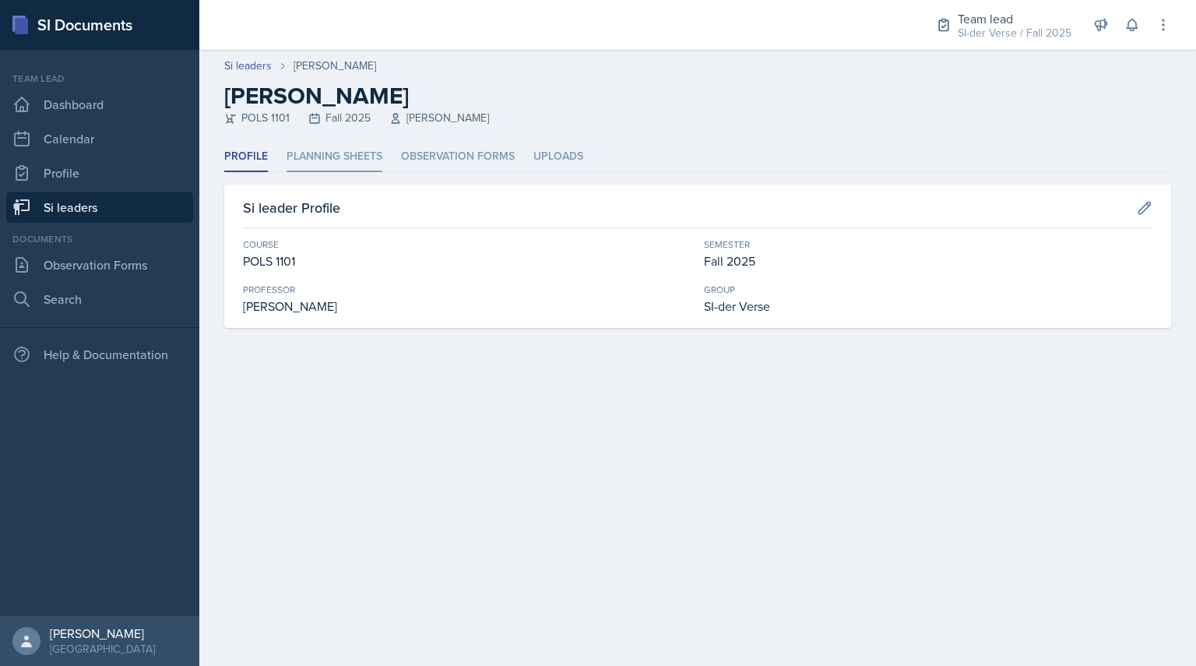
click at [290, 170] on li "Planning Sheets" at bounding box center [334, 157] width 96 height 30
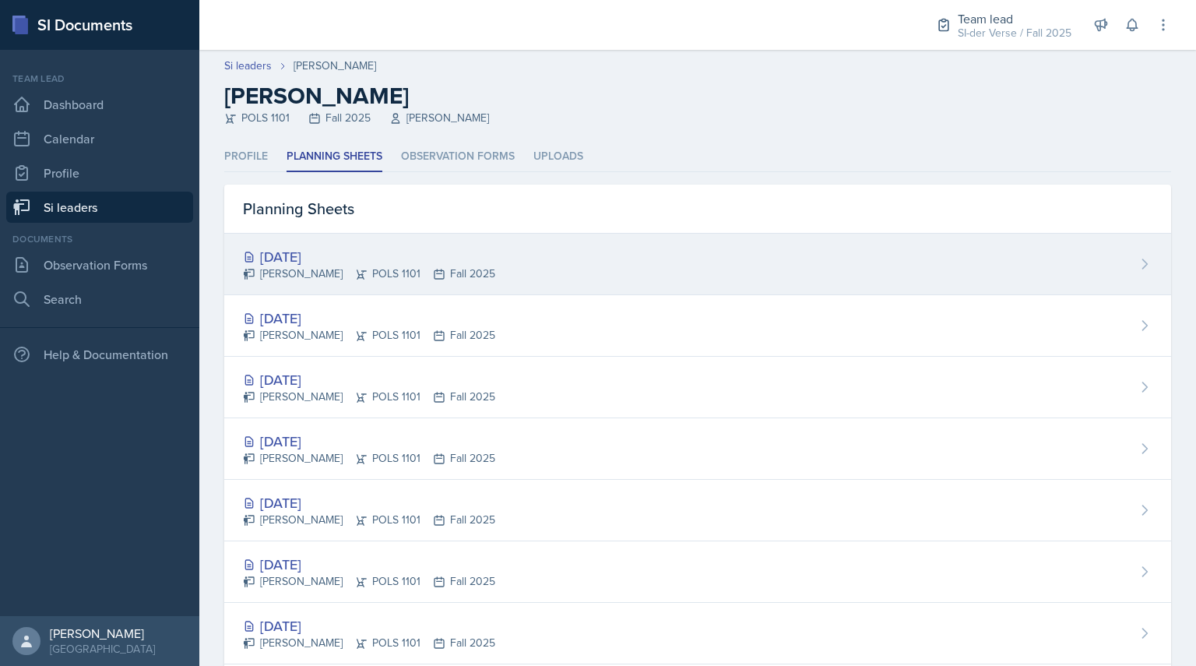
click at [277, 262] on div "[DATE]" at bounding box center [369, 256] width 252 height 21
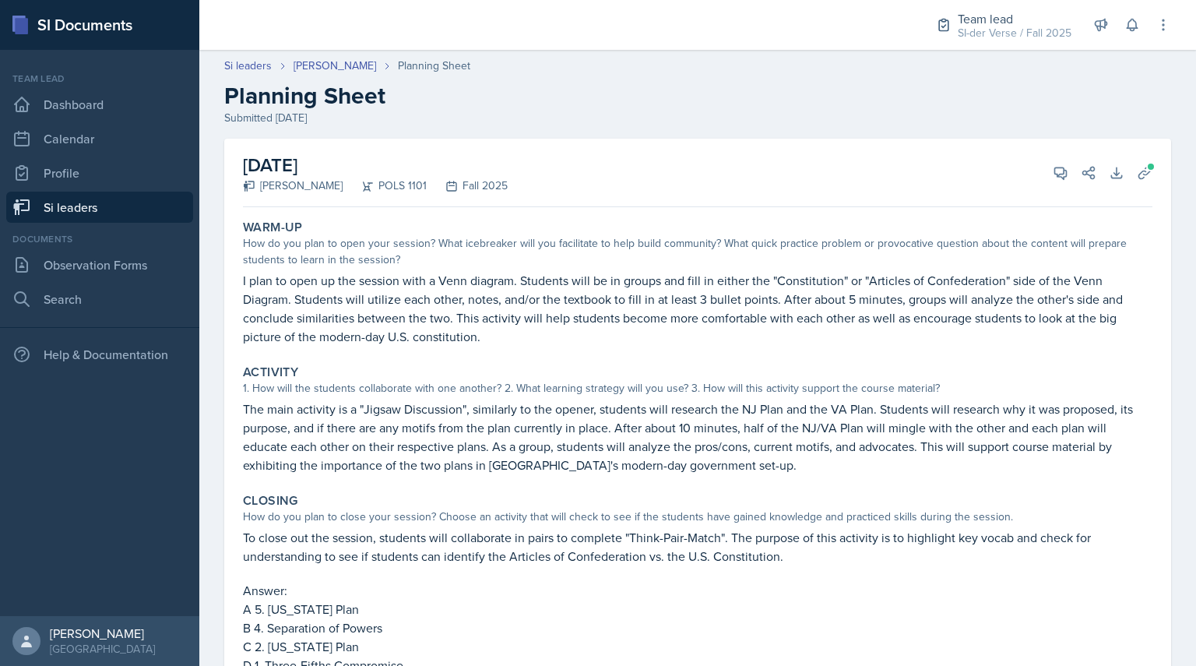
click at [118, 199] on link "Si leaders" at bounding box center [99, 207] width 187 height 31
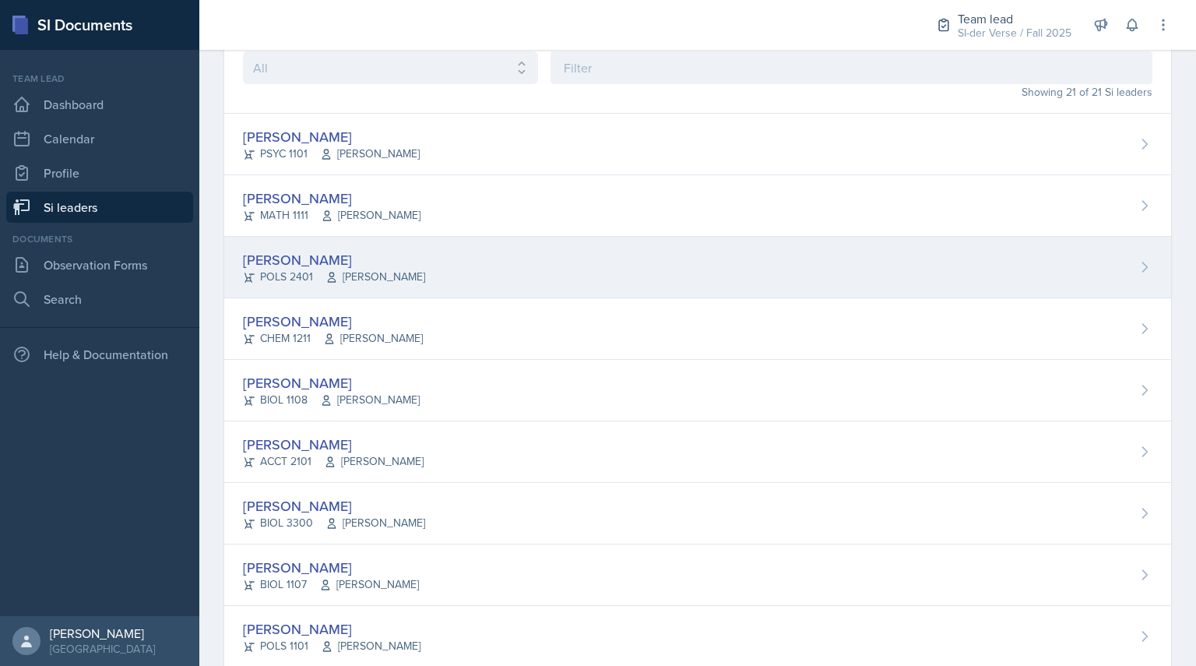
scroll to position [90, 0]
click at [250, 255] on div "[PERSON_NAME]" at bounding box center [334, 258] width 182 height 21
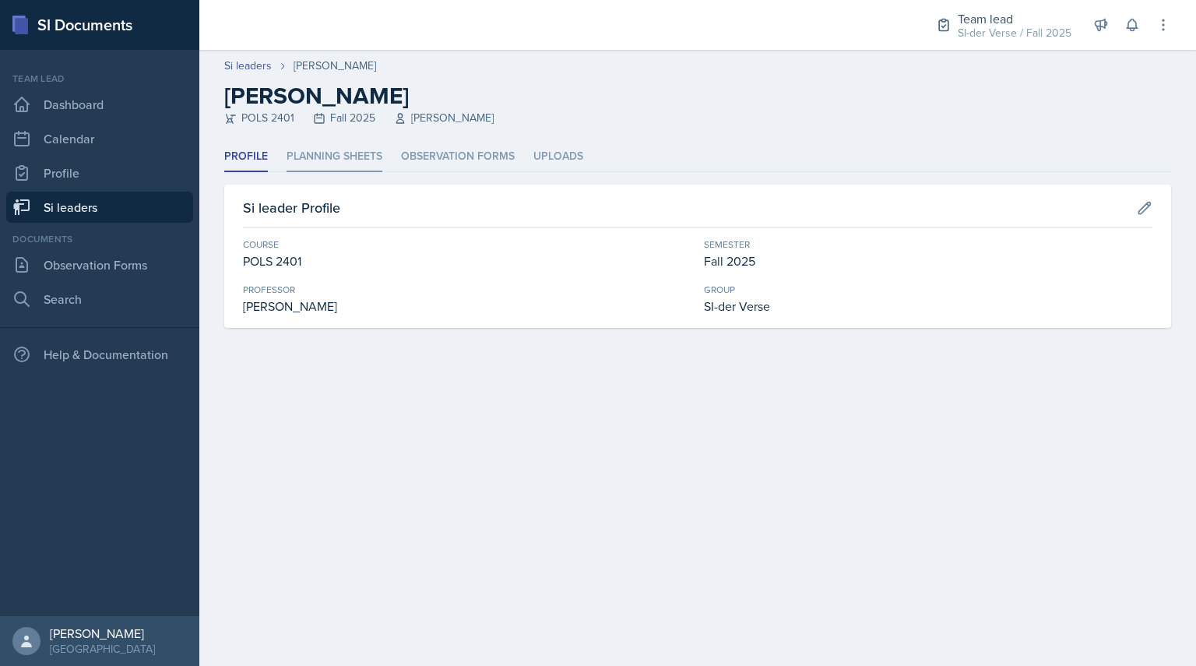
click at [315, 160] on li "Planning Sheets" at bounding box center [334, 157] width 96 height 30
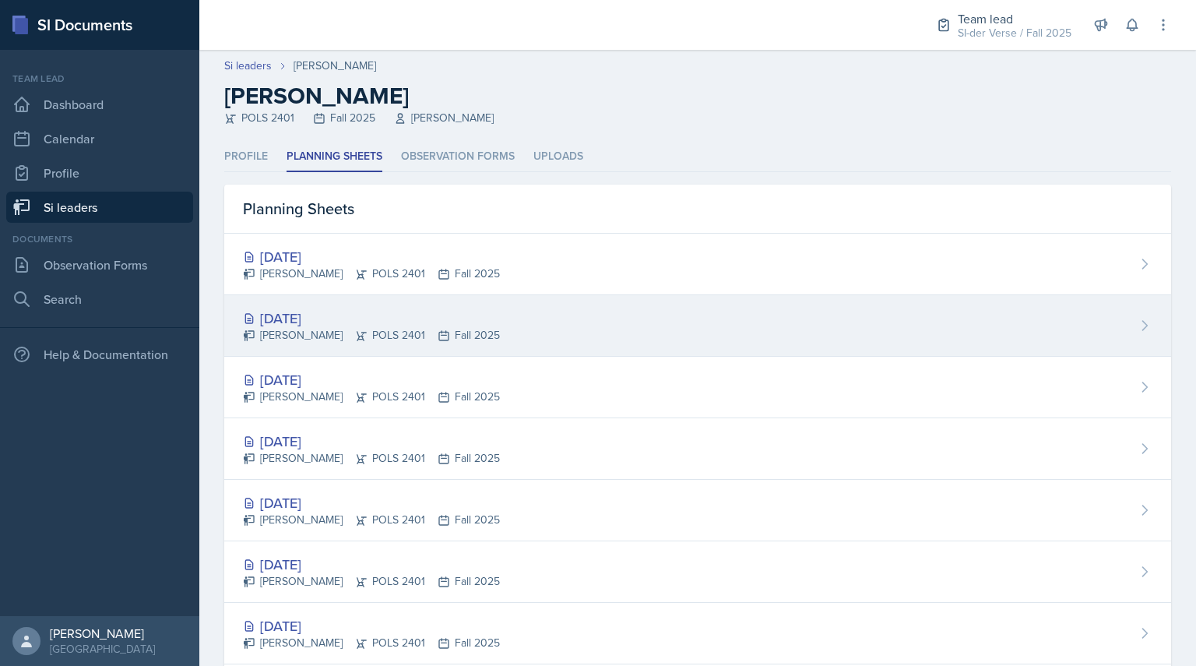
click at [286, 329] on div "[PERSON_NAME] POLS 2401 Fall 2025" at bounding box center [371, 335] width 257 height 16
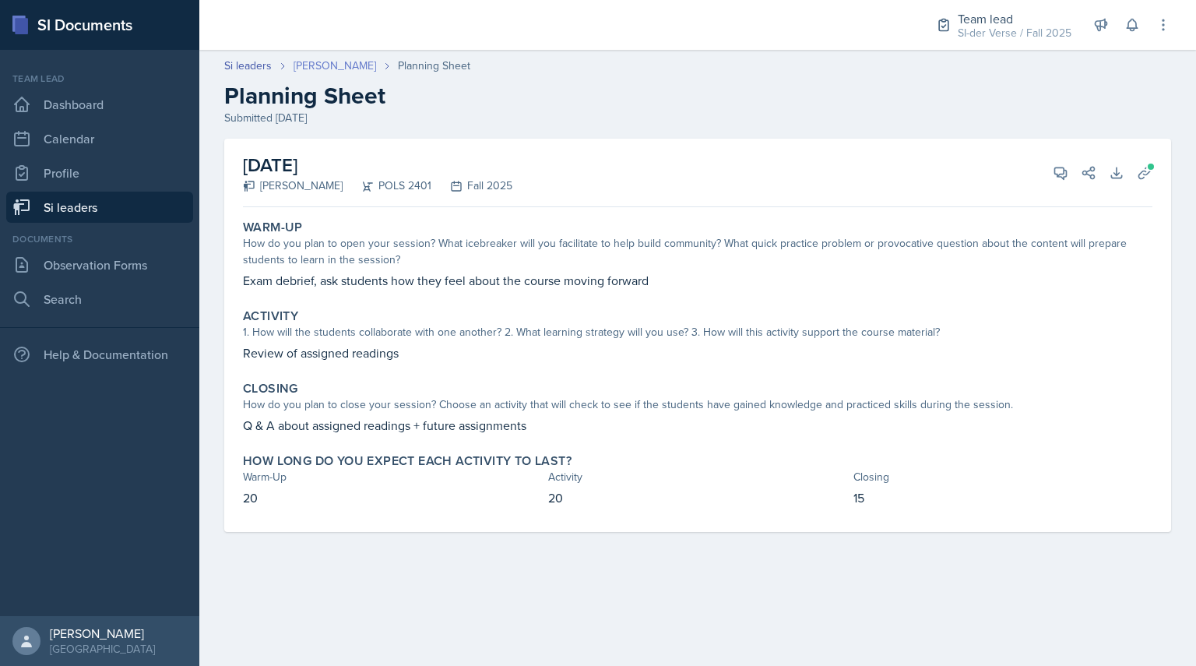
click at [304, 64] on link "[PERSON_NAME]" at bounding box center [335, 66] width 83 height 16
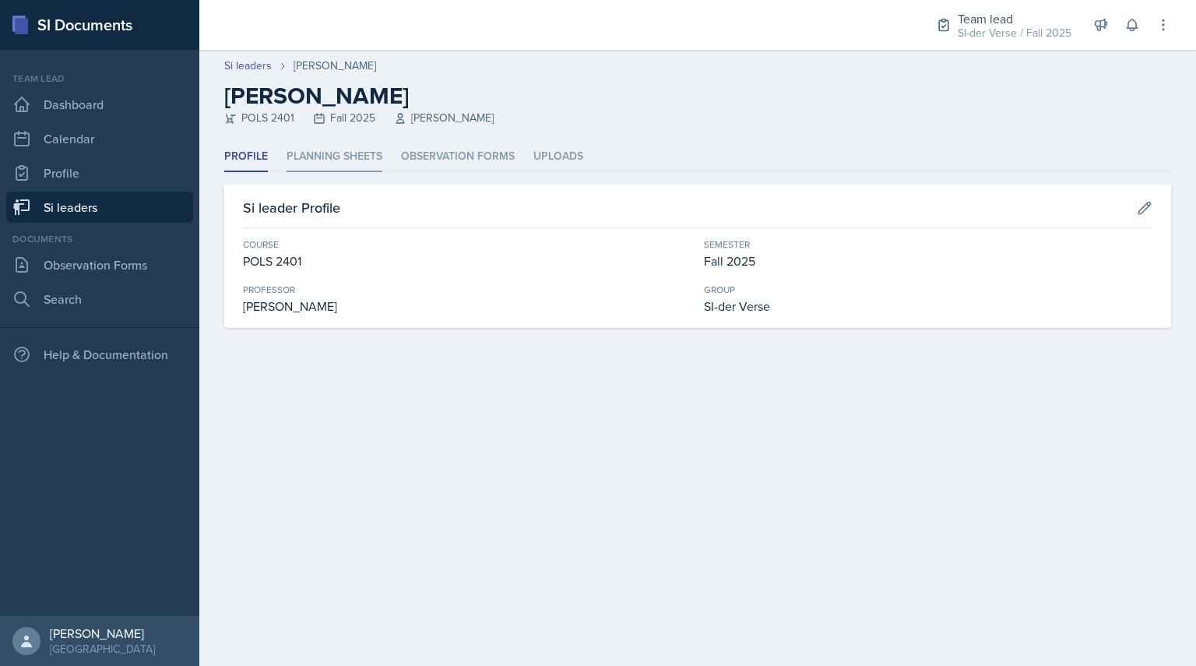
click at [339, 161] on li "Planning Sheets" at bounding box center [334, 157] width 96 height 30
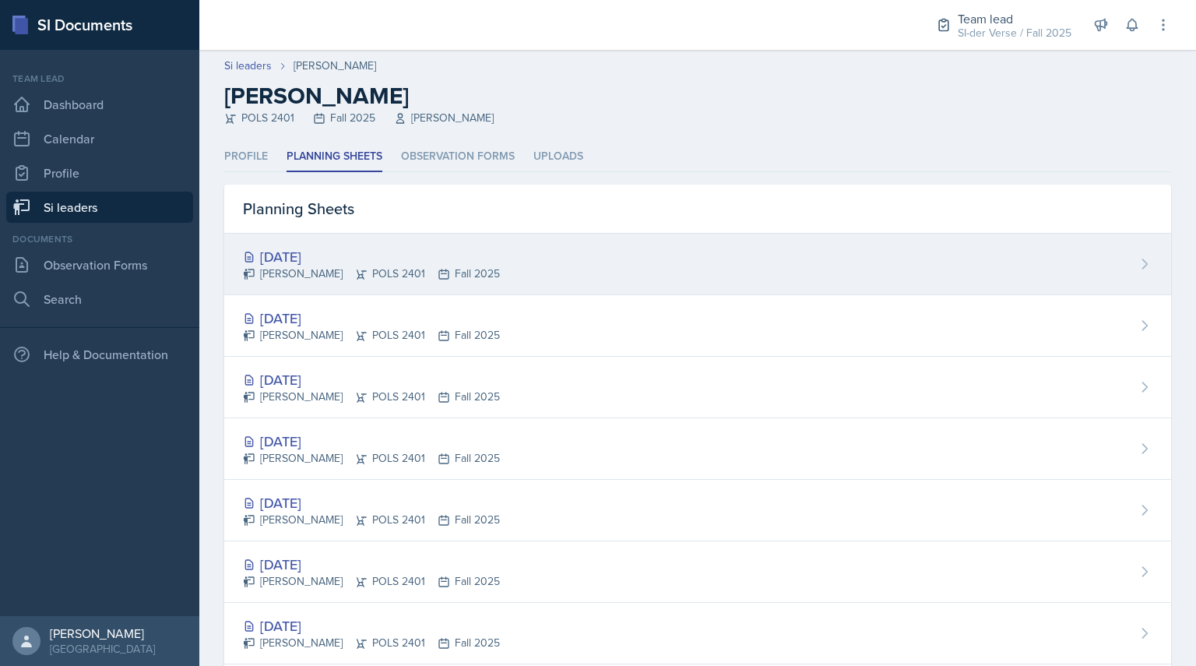
click at [301, 255] on div "[DATE]" at bounding box center [371, 256] width 257 height 21
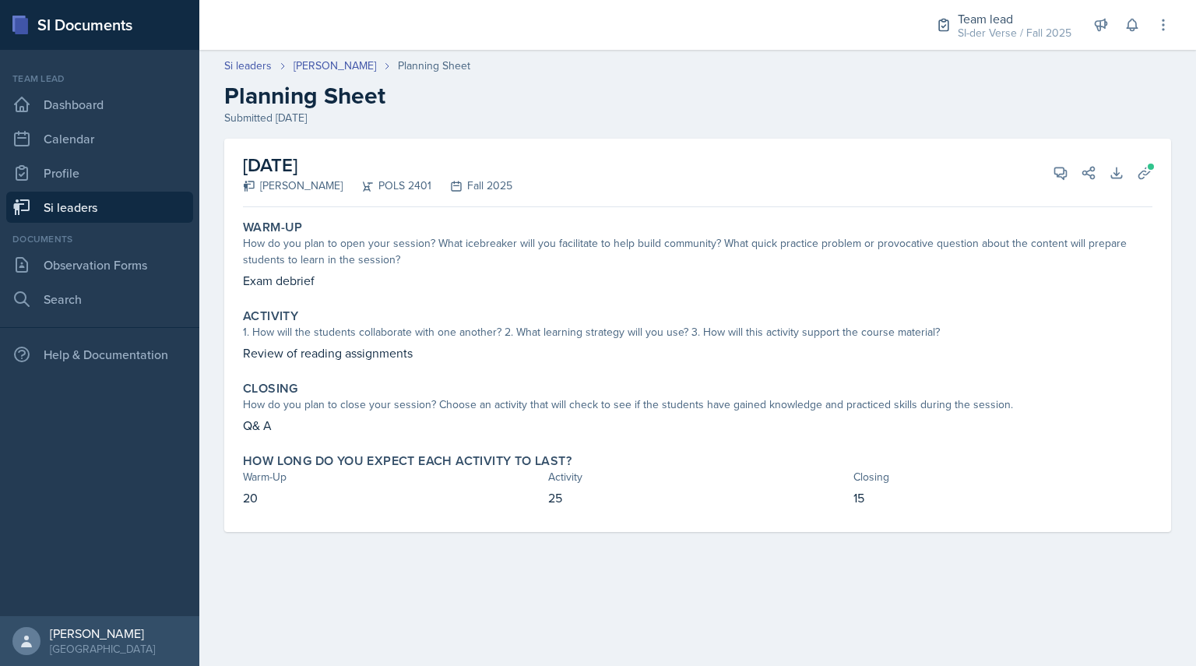
click at [1194, 522] on div "[DATE] Ava Elle Briglevich POLS 2401 Fall 2025 View Comments Comments Send Shar…" at bounding box center [697, 354] width 997 height 431
click at [83, 206] on link "Si leaders" at bounding box center [99, 207] width 187 height 31
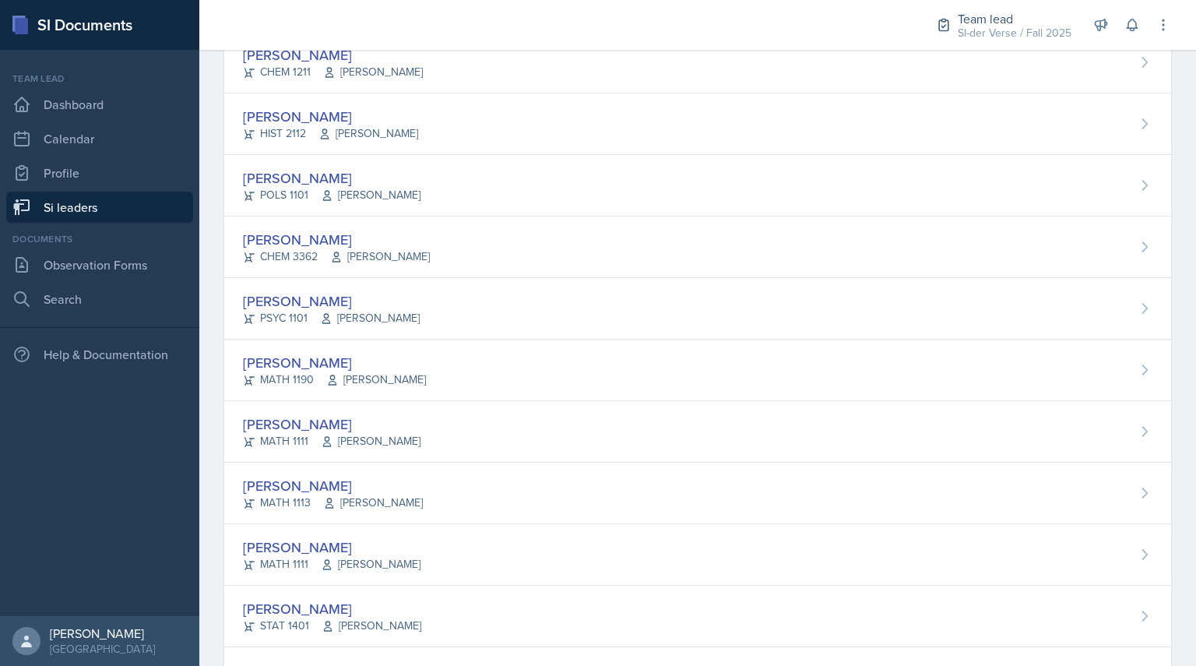
scroll to position [725, 0]
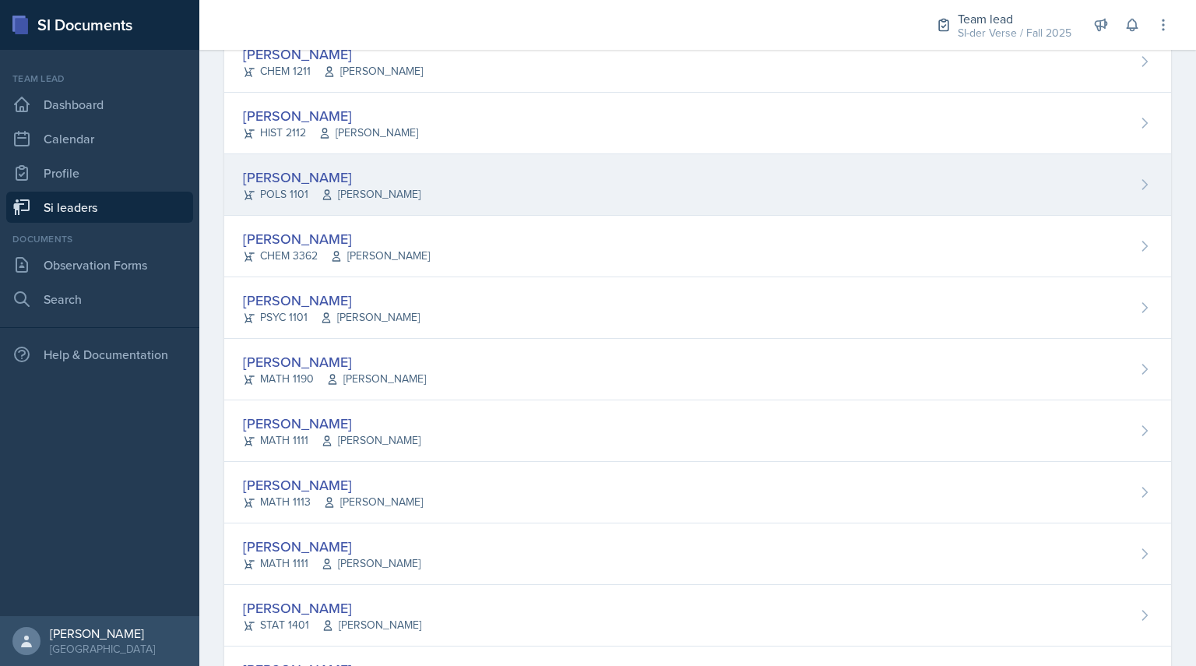
click at [273, 175] on div "[PERSON_NAME]" at bounding box center [332, 177] width 178 height 21
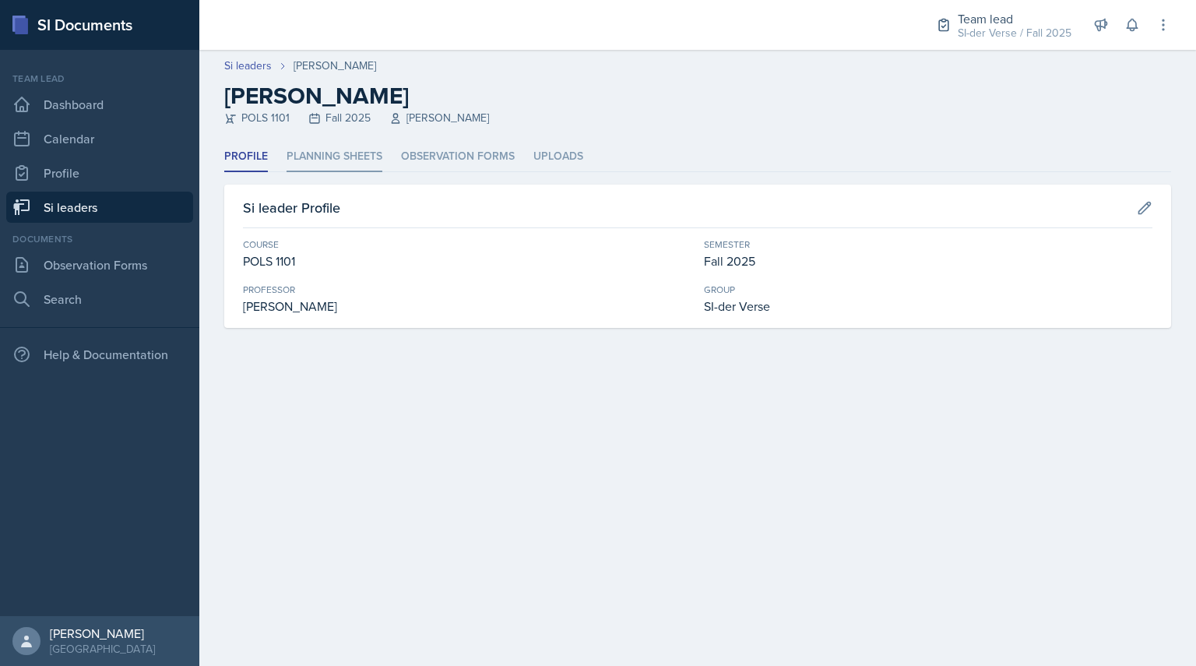
click at [326, 150] on li "Planning Sheets" at bounding box center [334, 157] width 96 height 30
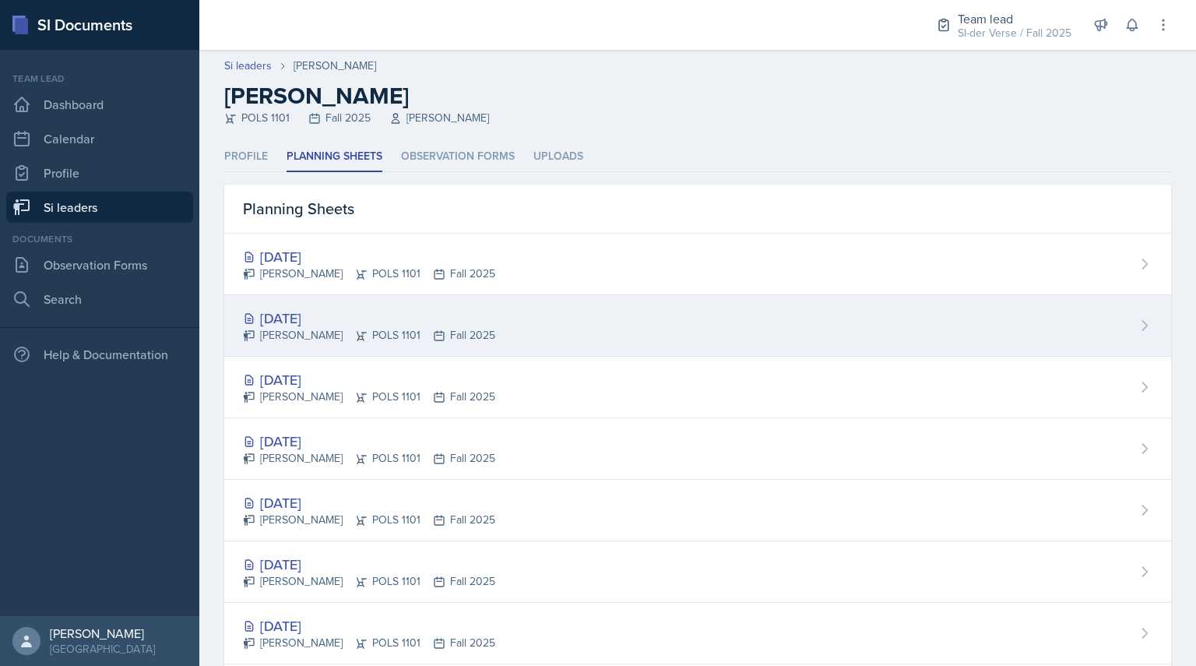
click at [336, 318] on div "[DATE]" at bounding box center [369, 318] width 252 height 21
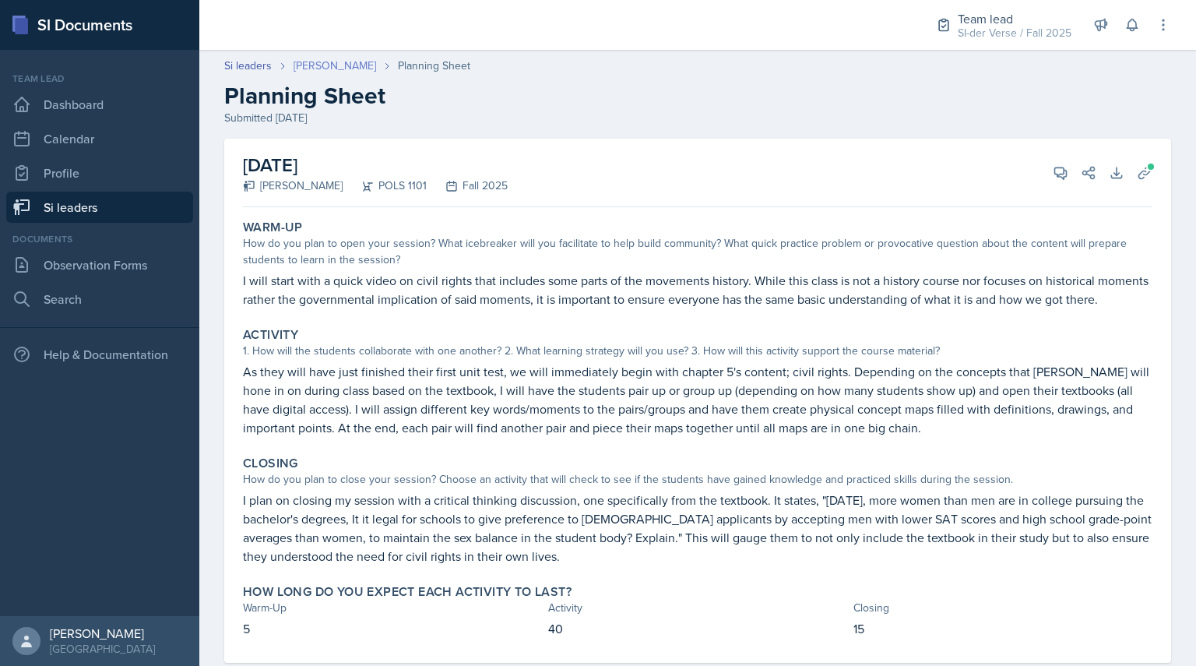
click at [360, 65] on link "[PERSON_NAME]" at bounding box center [335, 66] width 83 height 16
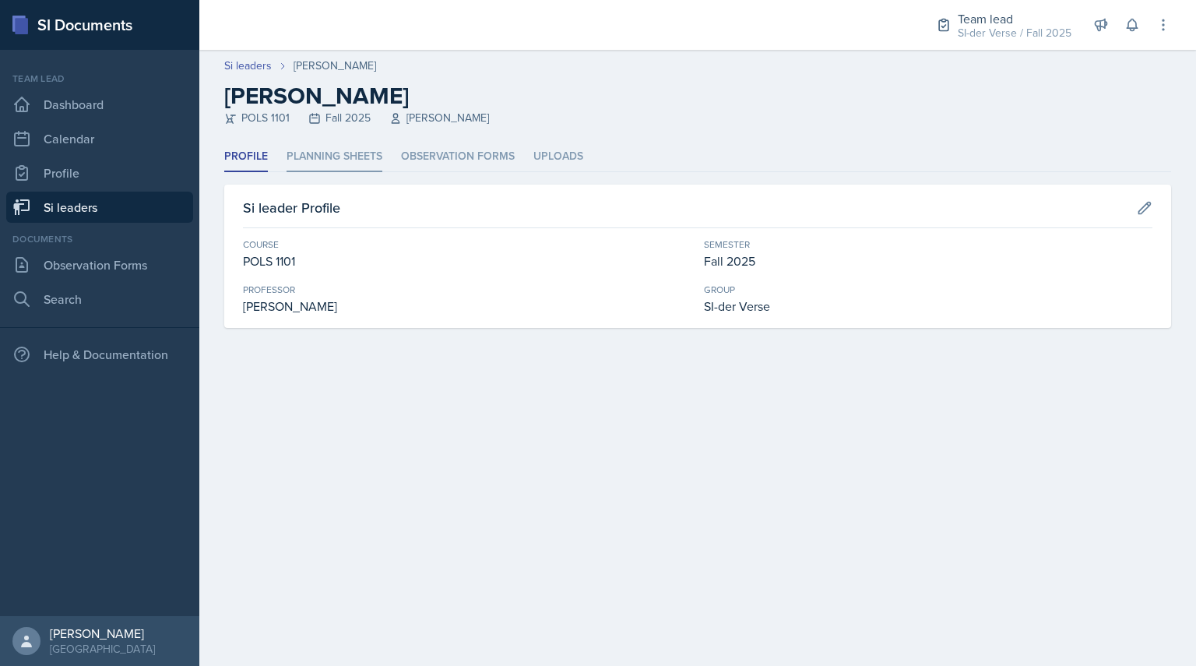
click at [327, 170] on li "Planning Sheets" at bounding box center [334, 157] width 96 height 30
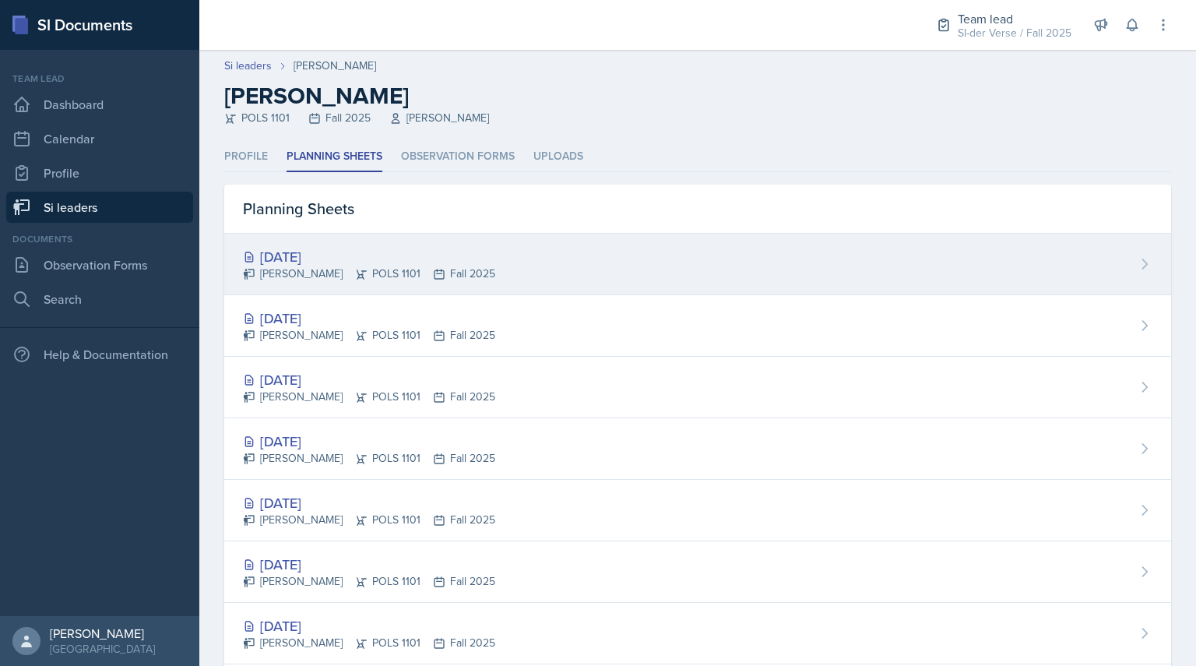
click at [297, 264] on div "[DATE]" at bounding box center [369, 256] width 252 height 21
